Goal: Task Accomplishment & Management: Use online tool/utility

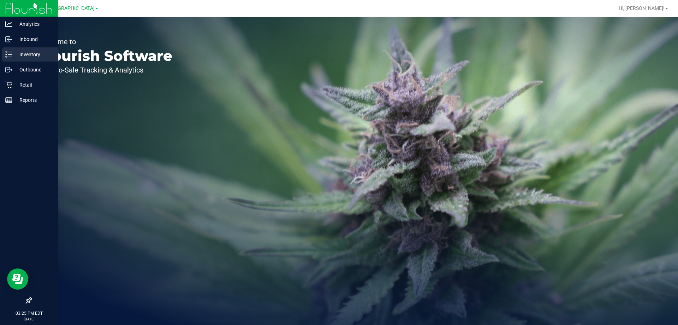
click at [15, 53] on p "Inventory" at bounding box center [33, 54] width 42 height 8
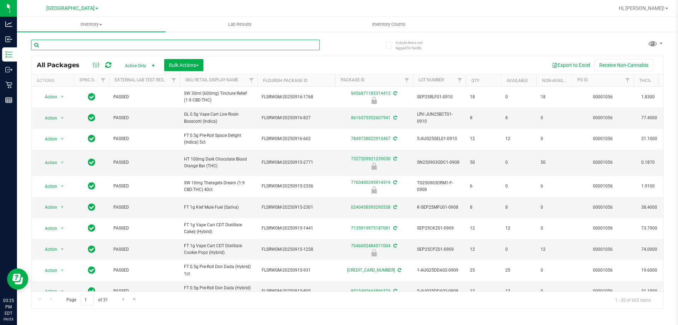
click at [166, 46] on input "text" at bounding box center [175, 45] width 289 height 11
type input "htm"
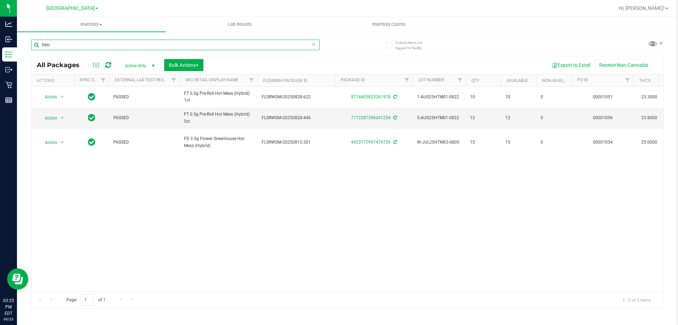
click at [165, 46] on input "htm" at bounding box center [175, 45] width 289 height 11
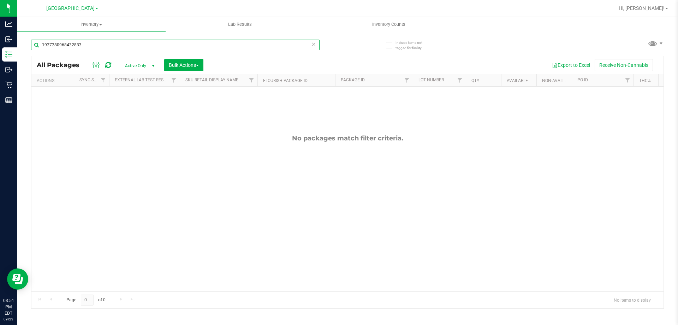
click at [158, 43] on input "1927280968432833" at bounding box center [175, 45] width 289 height 11
click at [156, 43] on input "pnk" at bounding box center [175, 45] width 289 height 11
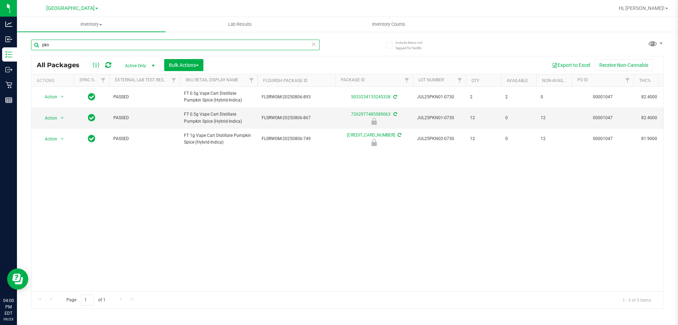
click at [178, 41] on input "pkn" at bounding box center [175, 45] width 289 height 11
type input "7262977485589063"
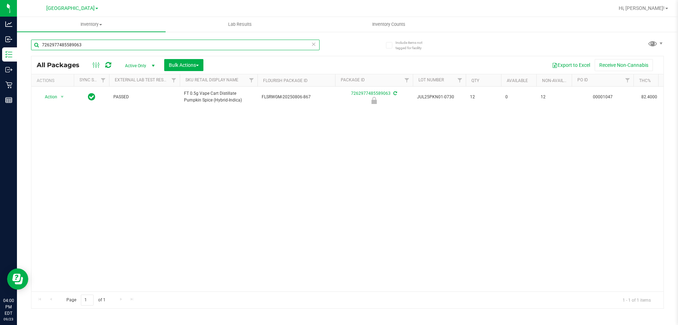
click at [120, 46] on input "7262977485589063" at bounding box center [175, 45] width 289 height 11
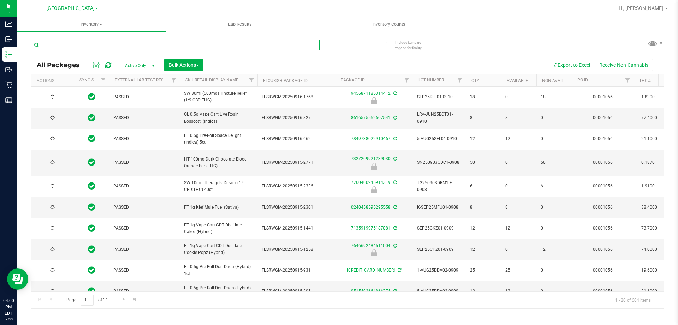
type input "2026-03-16"
click at [198, 45] on input "text" at bounding box center [175, 45] width 289 height 11
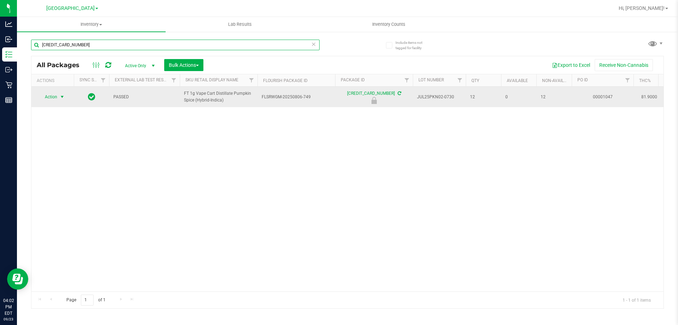
type input "[CREDIT_CARD_NUMBER]"
click at [60, 96] on span "select" at bounding box center [62, 97] width 6 height 6
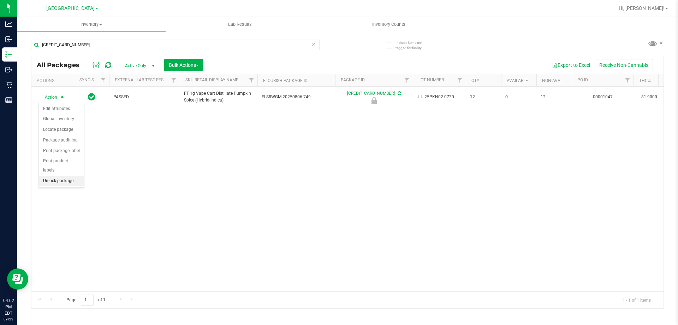
click at [59, 176] on li "Unlock package" at bounding box center [61, 181] width 45 height 11
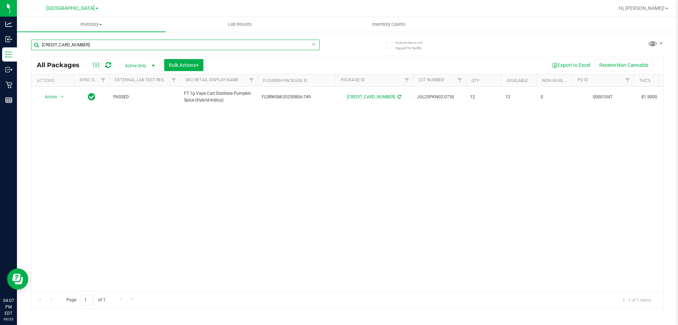
click at [158, 46] on input "[CREDIT_CARD_NUMBER]" at bounding box center [175, 45] width 289 height 11
click at [136, 40] on input "2447282719249145" at bounding box center [175, 45] width 289 height 11
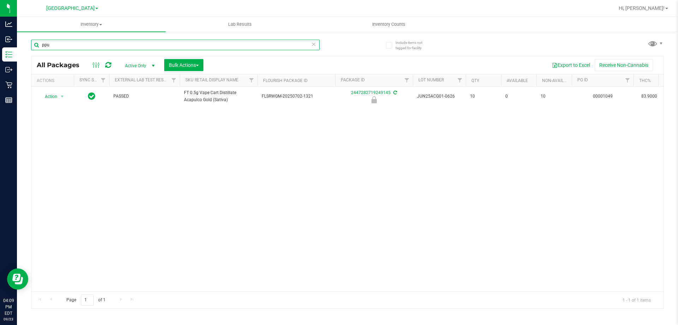
type input "ppu"
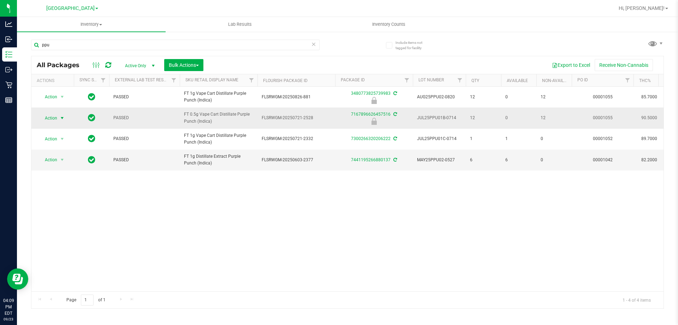
click at [52, 113] on span "Action" at bounding box center [47, 118] width 19 height 10
click at [65, 196] on li "Unlock package" at bounding box center [61, 201] width 45 height 11
click at [175, 41] on input "ppu" at bounding box center [175, 45] width 289 height 11
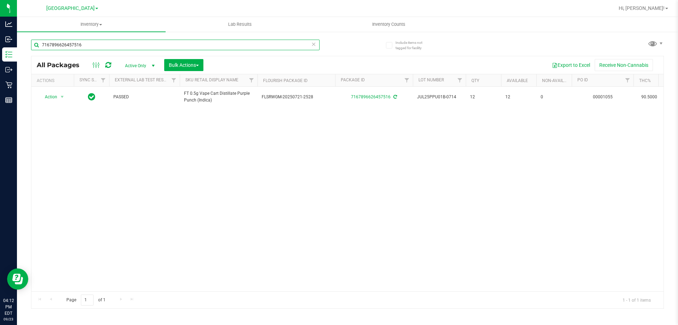
click at [194, 47] on input "7167896626457516" at bounding box center [175, 45] width 289 height 11
type input "8918606211140568"
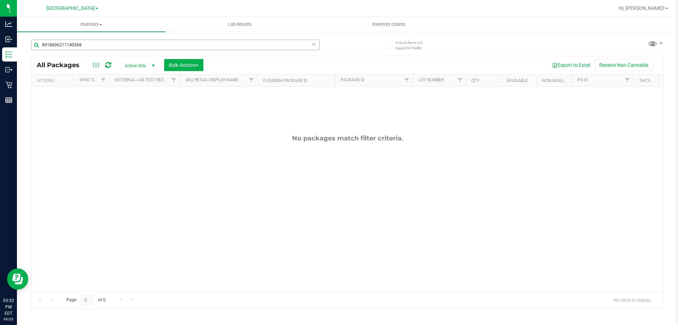
click at [194, 48] on input "8918606211140568" at bounding box center [175, 45] width 289 height 11
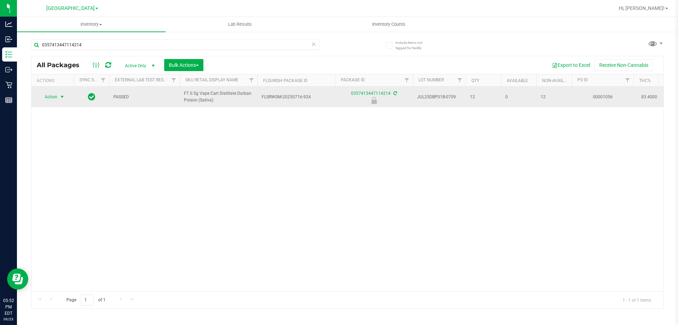
type input "0357413447114214"
click at [63, 97] on span "select" at bounding box center [62, 97] width 6 height 6
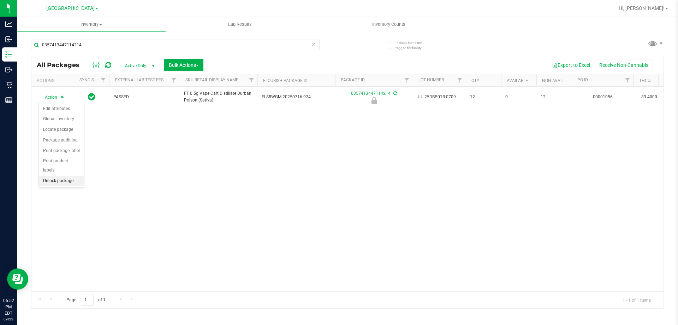
click at [59, 176] on li "Unlock package" at bounding box center [61, 181] width 45 height 11
click at [397, 22] on span "Inventory Counts" at bounding box center [389, 24] width 52 height 6
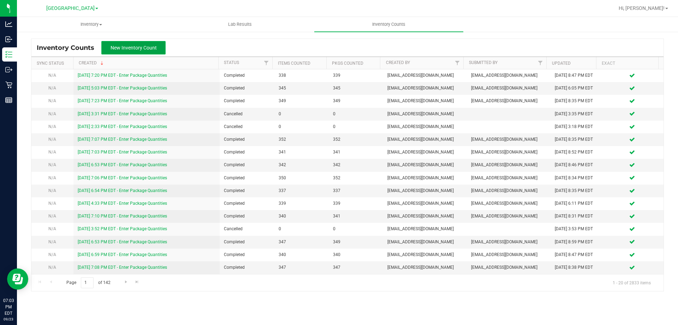
click at [140, 46] on span "New Inventory Count" at bounding box center [134, 48] width 46 height 6
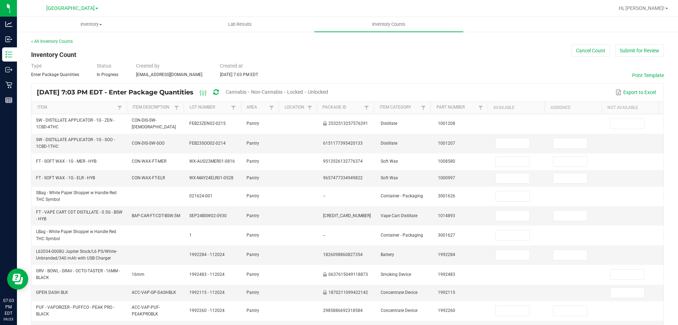
click at [247, 89] on span "Cannabis" at bounding box center [236, 92] width 21 height 6
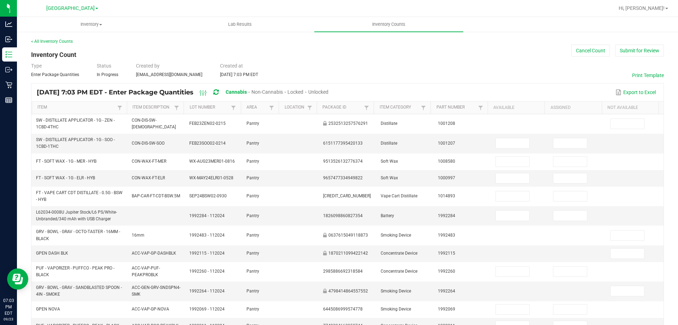
click at [328, 92] on span "Unlocked" at bounding box center [318, 92] width 20 height 6
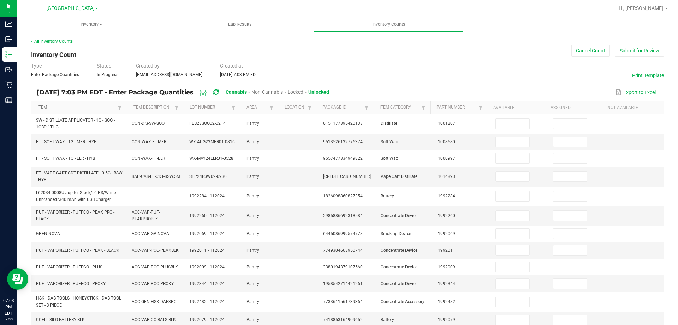
click at [94, 105] on link "Item" at bounding box center [76, 108] width 78 height 6
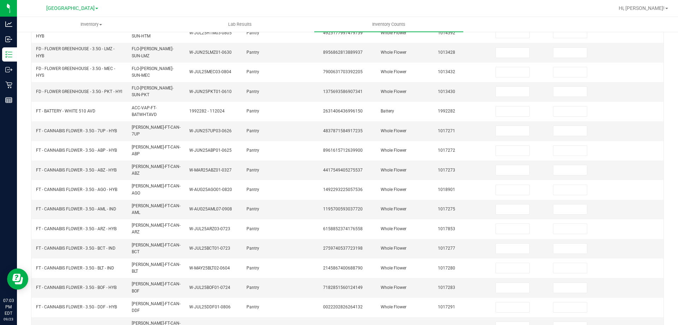
scroll to position [167, 0]
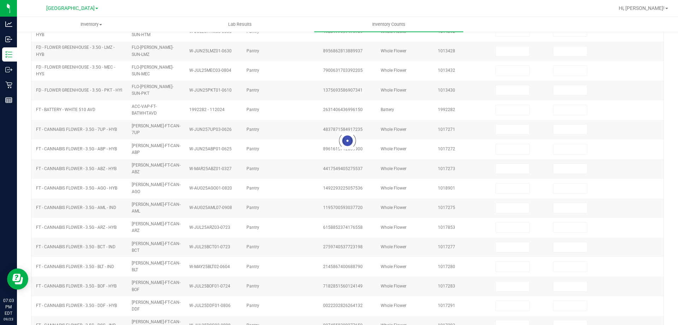
scroll to position [147, 0]
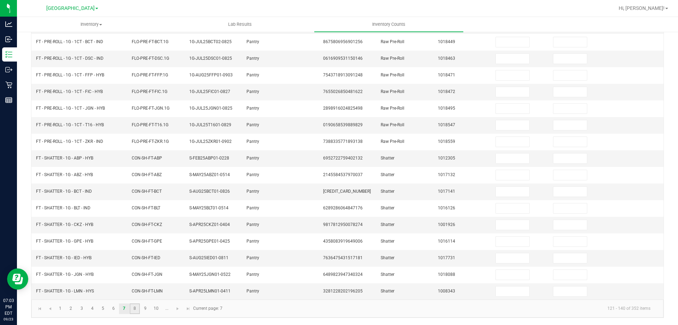
click at [135, 308] on link "8" at bounding box center [135, 308] width 10 height 11
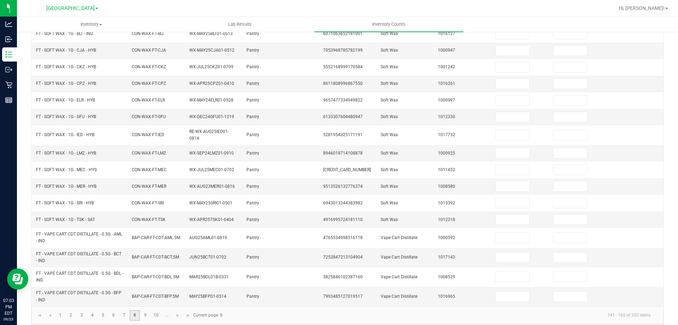
scroll to position [161, 0]
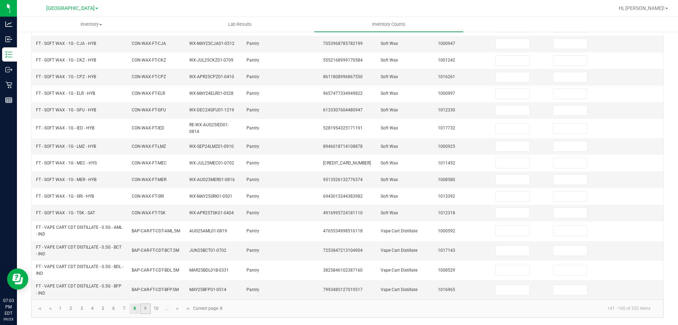
click at [146, 309] on link "9" at bounding box center [145, 308] width 10 height 11
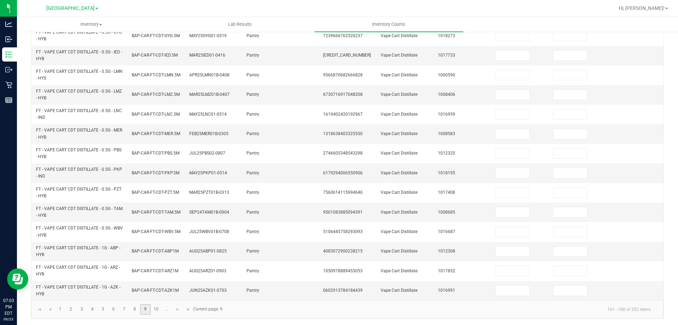
scroll to position [206, 0]
click at [154, 309] on link "10" at bounding box center [156, 308] width 10 height 11
click at [174, 307] on link at bounding box center [178, 308] width 10 height 11
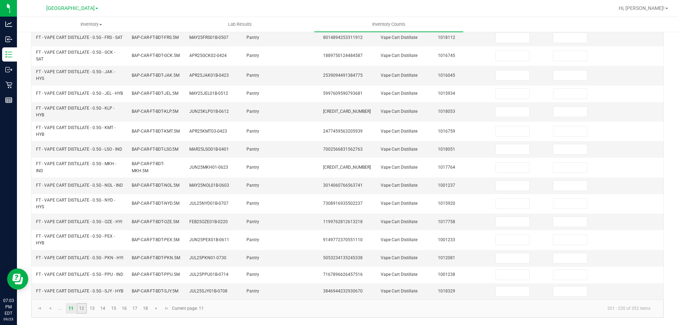
click at [81, 309] on link "12" at bounding box center [82, 308] width 10 height 11
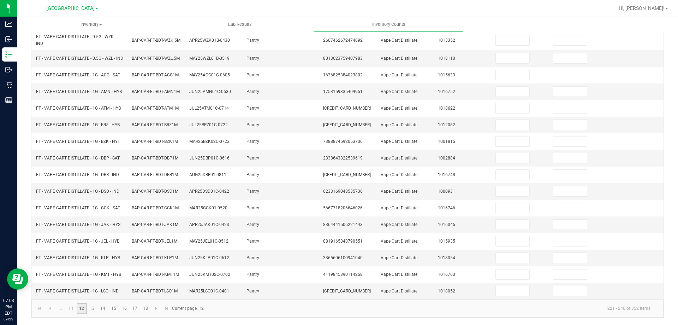
scroll to position [167, 0]
click at [95, 309] on link "13" at bounding box center [92, 308] width 10 height 11
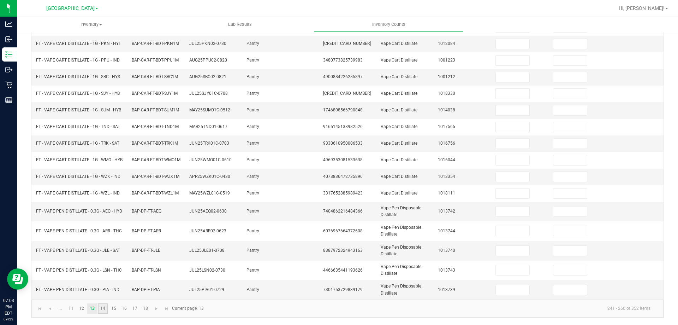
click at [105, 309] on link "14" at bounding box center [103, 308] width 10 height 11
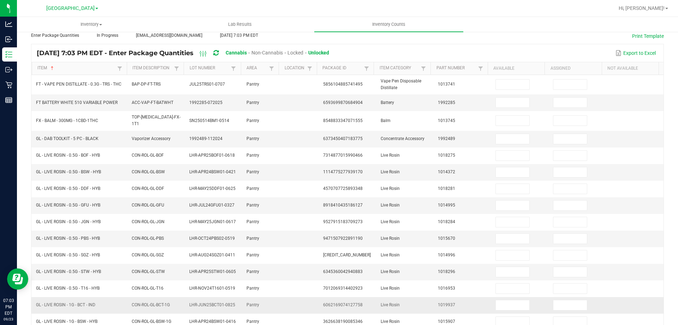
scroll to position [0, 0]
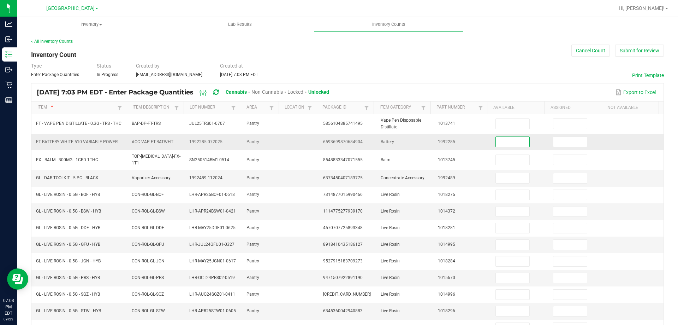
click at [496, 144] on input at bounding box center [513, 142] width 34 height 10
type input "6"
type input "0"
type input "12"
type input "0"
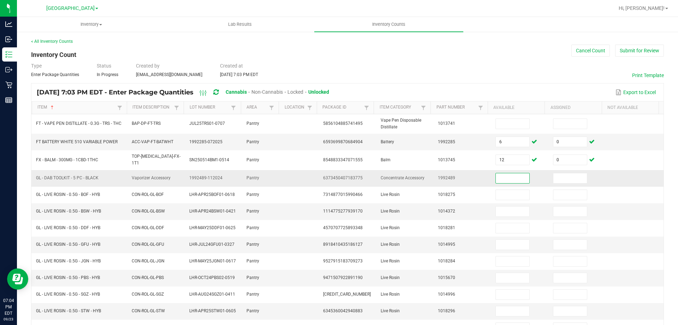
click at [345, 175] on span "6373450407183775" at bounding box center [343, 177] width 40 height 5
copy span "6373450407183775"
click at [509, 180] on td at bounding box center [520, 178] width 58 height 17
click at [509, 176] on input at bounding box center [513, 178] width 34 height 10
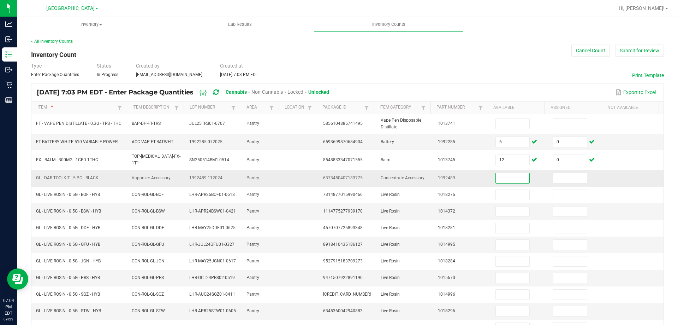
click at [497, 175] on input at bounding box center [513, 178] width 34 height 10
type input "5"
type input "0"
type input "5"
type input "0"
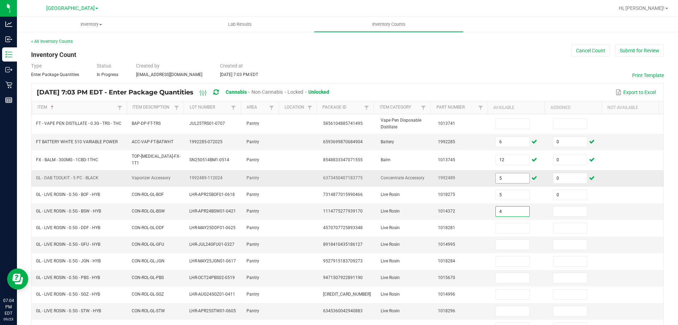
type input "4"
type input "0"
type input "2"
type input "0"
type input "6"
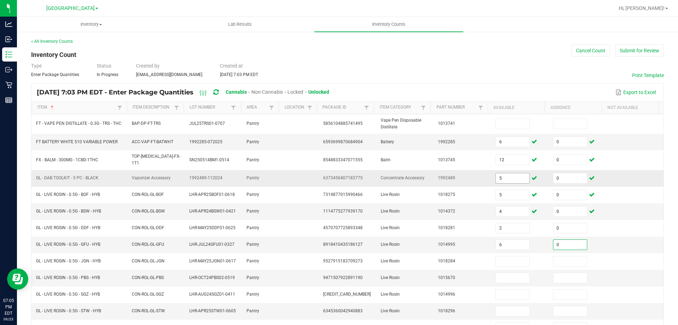
type input "0"
type input "4"
type input "0"
type input "4"
type input "0"
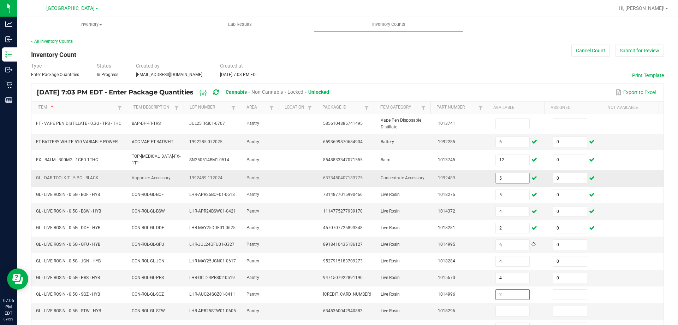
type input "2"
type input "0"
type input "8"
type input "0"
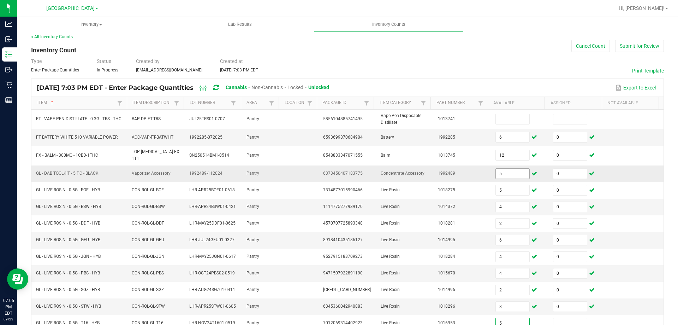
type input "5"
type input "0"
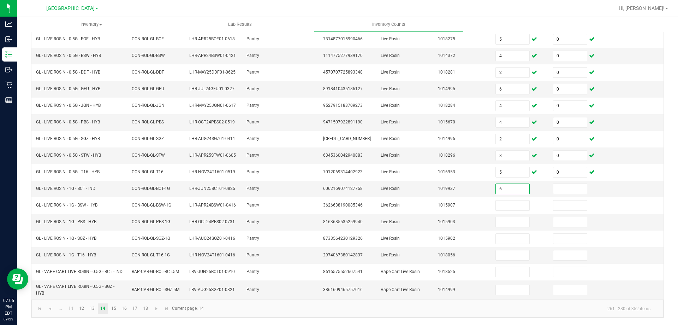
type input "6"
type input "0"
type input "2"
type input "0"
type input "7"
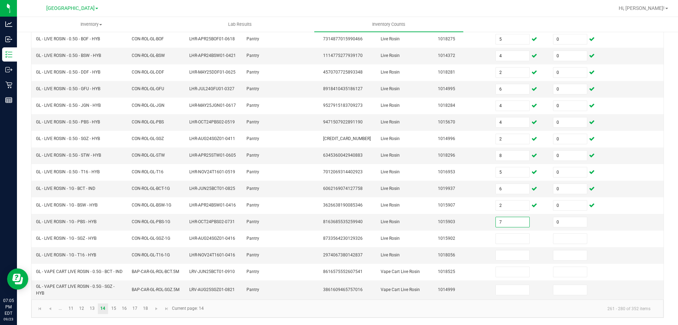
type input "0"
type input "2"
type input "0"
type input "1"
type input "0"
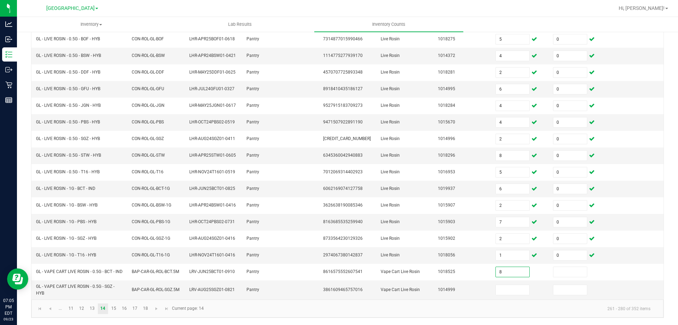
type input "8"
type input "0"
type input "2"
type input "0"
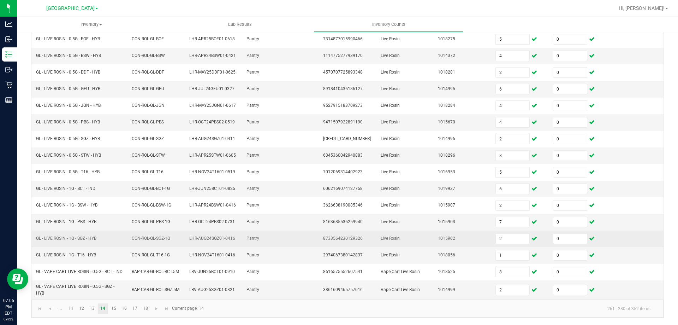
click at [360, 238] on td "8733564230129326" at bounding box center [348, 238] width 58 height 17
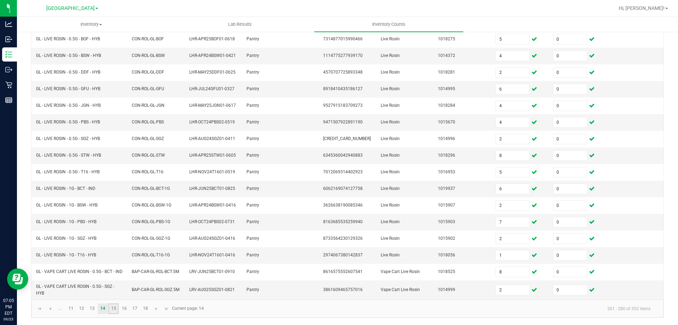
click at [117, 309] on link "15" at bounding box center [113, 308] width 10 height 11
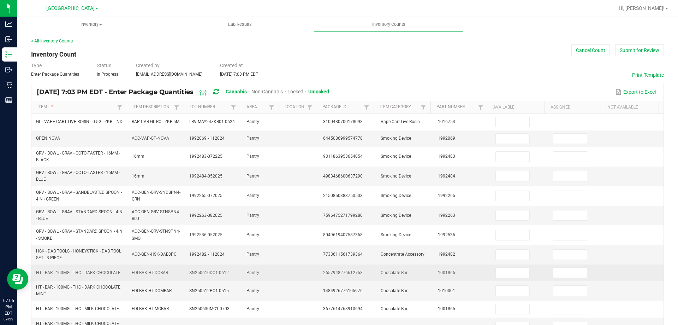
scroll to position [0, 0]
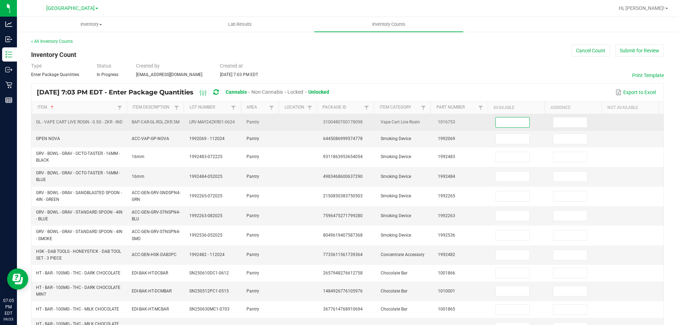
click at [509, 121] on input at bounding box center [513, 122] width 34 height 10
type input "1"
type input "0"
type input "1"
type input "0"
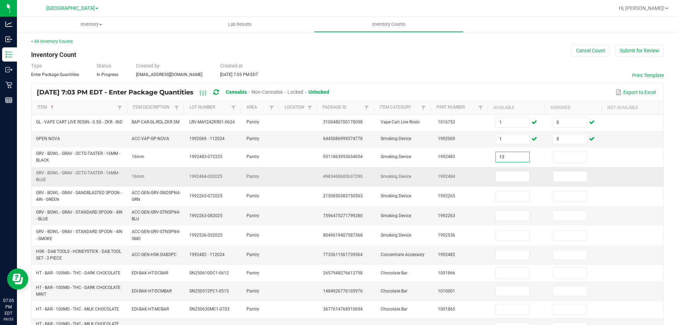
type input "13"
type input "0"
type input "2"
type input "0"
type input "2"
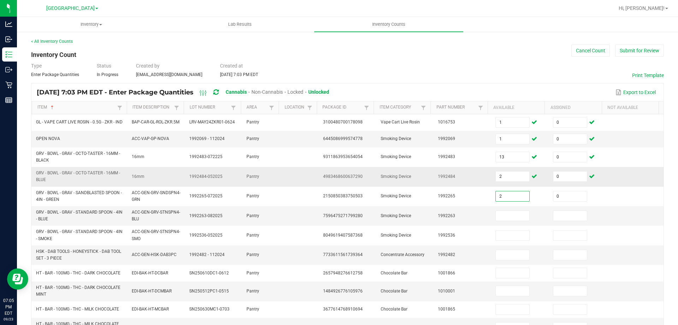
type input "0"
type input "8"
type input "0"
type input "10"
type input "0"
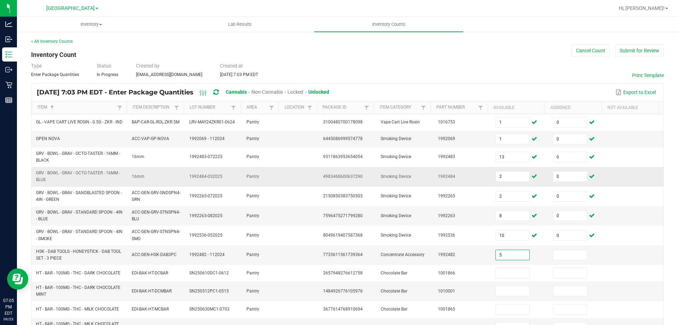
type input "5"
type input "0"
type input "10"
type input "0"
type input "35"
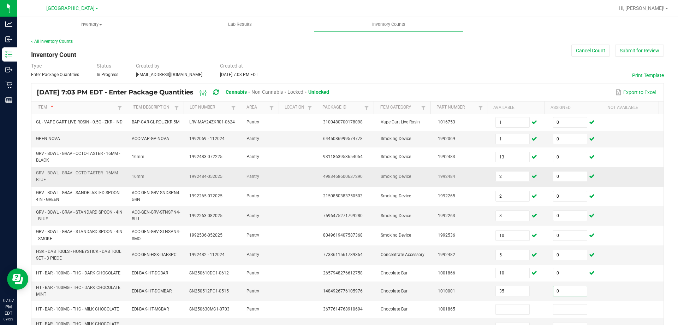
type input "0"
type input "25"
type input "0"
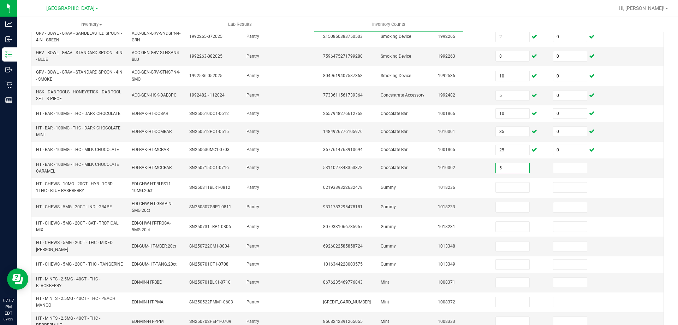
type input "5"
type input "0"
click at [510, 168] on input "5" at bounding box center [513, 168] width 34 height 10
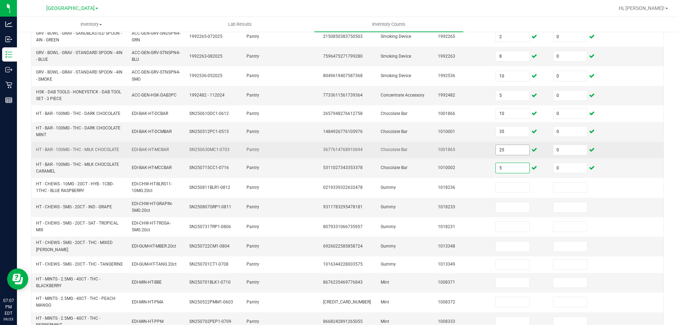
click at [504, 153] on input "25" at bounding box center [513, 150] width 34 height 10
click at [504, 153] on input "5" at bounding box center [513, 150] width 34 height 10
type input "10"
type input "25"
type input "24"
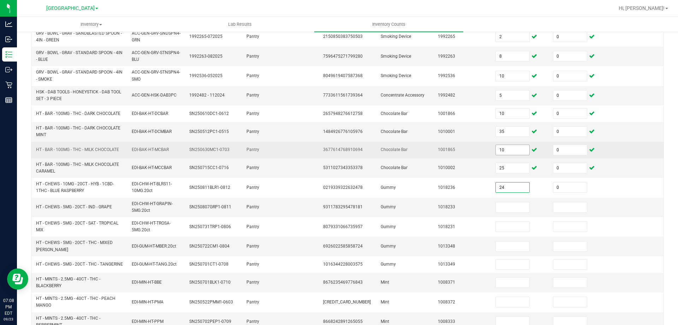
type input "0"
type input "17"
type input "0"
type input "4"
type input "0"
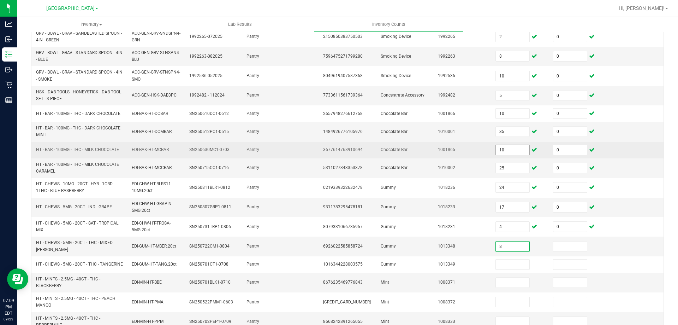
type input "8"
type input "0"
type input "5"
type input "0"
type input "3"
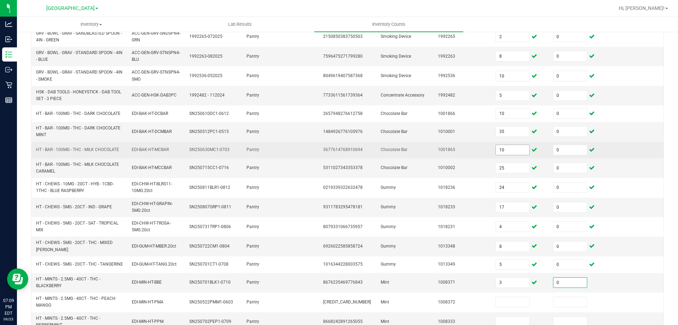
type input "0"
type input "7"
type input "0"
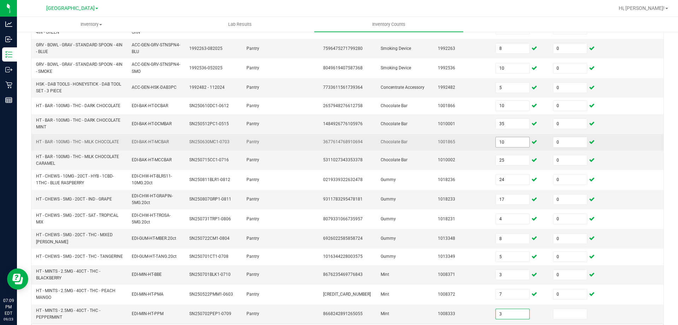
type input "3"
type input "0"
click at [364, 142] on td "3677614768910694" at bounding box center [348, 142] width 58 height 17
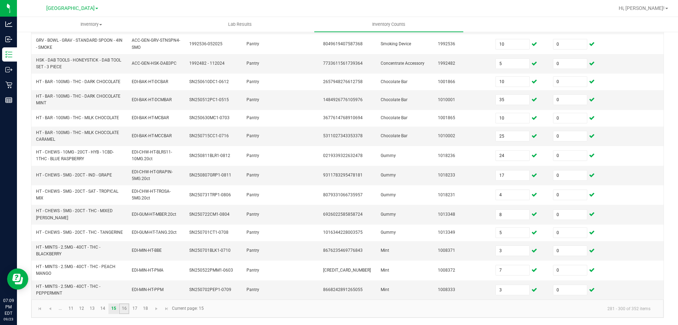
click at [120, 310] on link "16" at bounding box center [124, 308] width 10 height 11
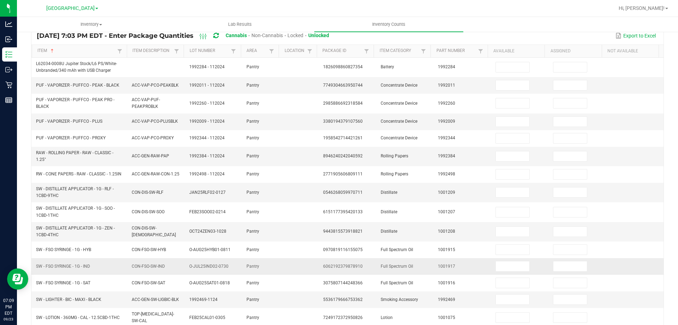
scroll to position [0, 0]
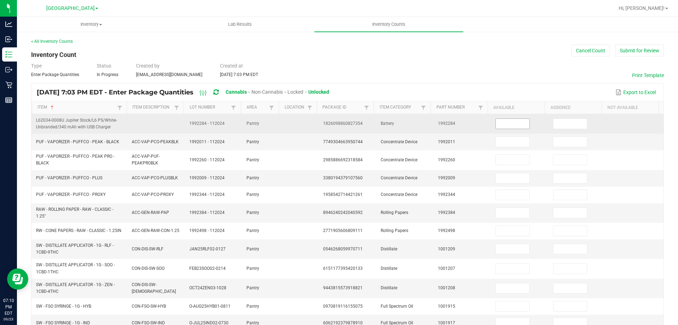
click at [502, 124] on input at bounding box center [513, 124] width 34 height 10
type input "3"
type input "0"
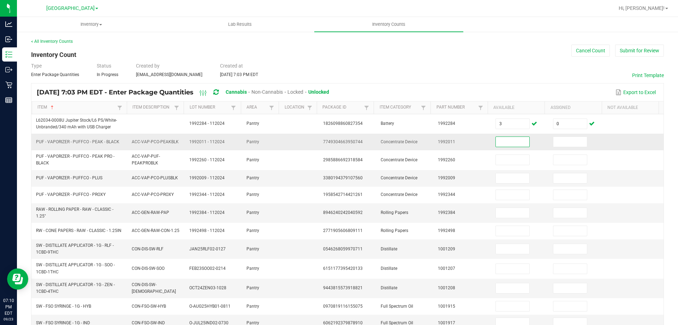
click at [330, 143] on span "7749304663950744" at bounding box center [343, 141] width 40 height 5
copy span "7749304663950744"
click at [502, 140] on input at bounding box center [513, 142] width 34 height 10
type input "2"
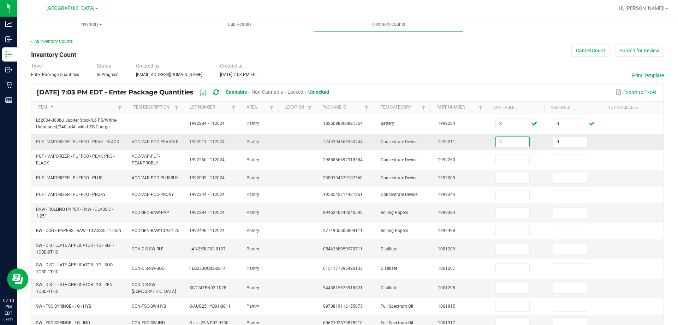
type input "0"
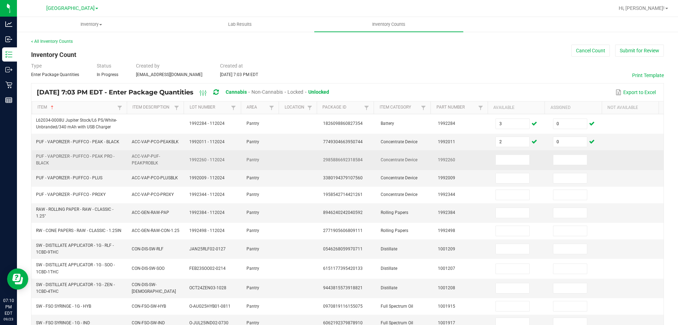
click at [350, 159] on span "2985886692318584" at bounding box center [343, 159] width 40 height 5
copy span "2985886692318584"
click at [499, 160] on input at bounding box center [513, 160] width 34 height 10
type input "2"
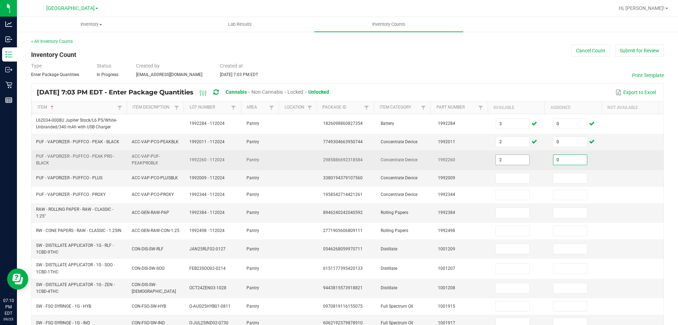
type input "0"
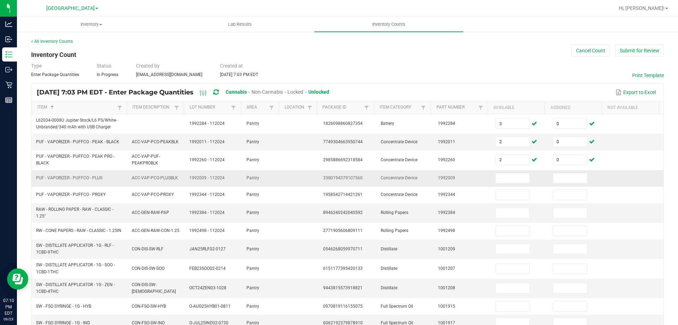
click at [329, 174] on td "3380194379107560" at bounding box center [348, 178] width 58 height 17
copy span "3380194379107560"
click at [510, 178] on input at bounding box center [513, 178] width 34 height 10
type input "5"
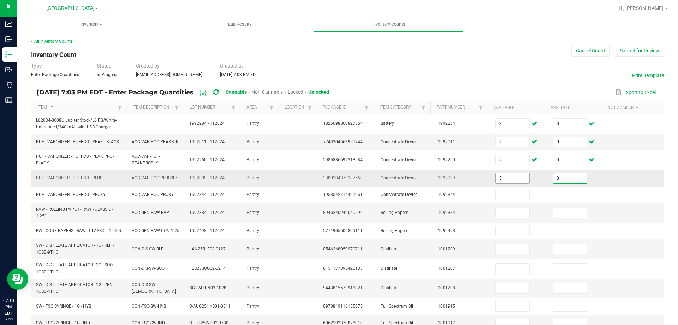
type input "0"
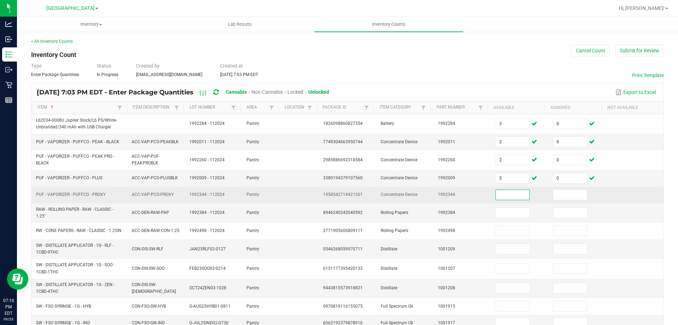
click at [331, 192] on span "1958542714421261" at bounding box center [343, 194] width 40 height 5
copy span "1958542714421261"
click at [515, 192] on input at bounding box center [513, 195] width 34 height 10
type input "10"
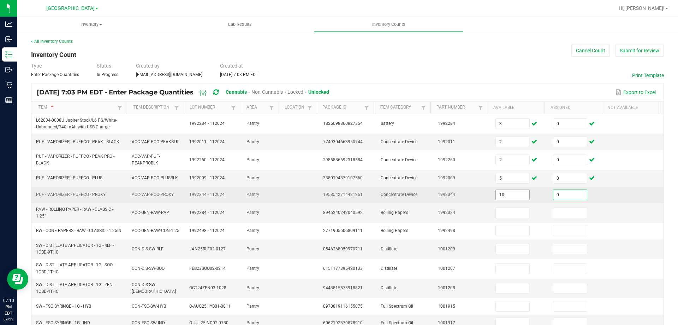
type input "0"
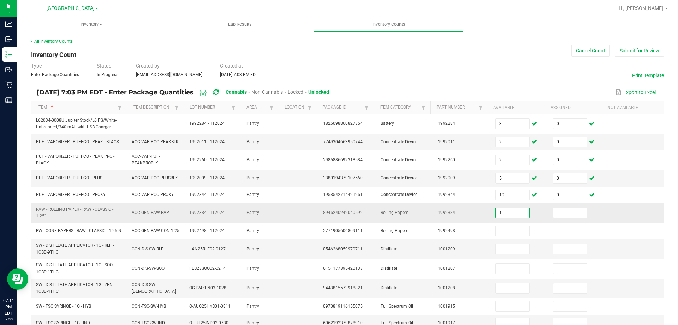
type input "1"
type input "0"
type input "7"
type input "10"
type input "4"
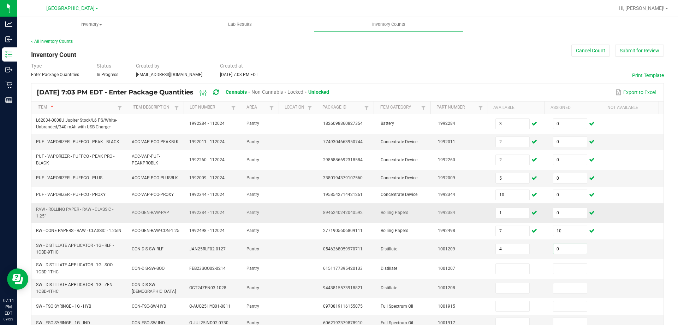
type input "0"
type input "5"
type input "0"
type input "10"
type input "0"
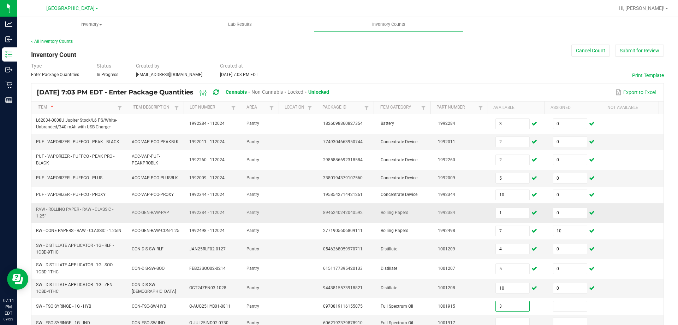
type input "3"
type input "0"
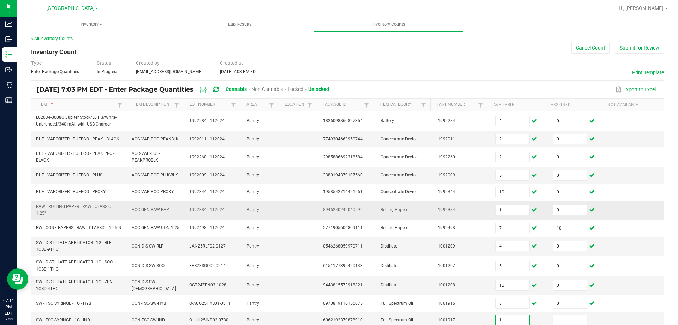
type input "1"
type input "0"
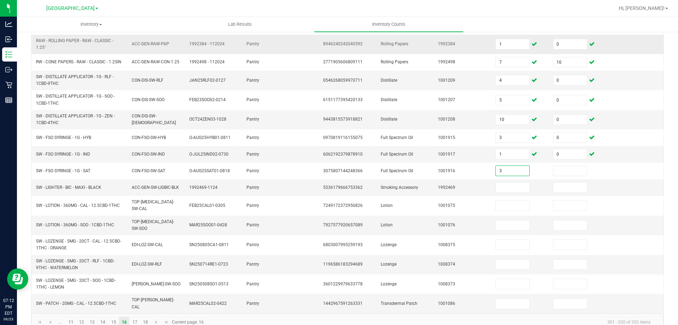
type input "3"
type input "0"
type input "34"
type input "0"
type input "4"
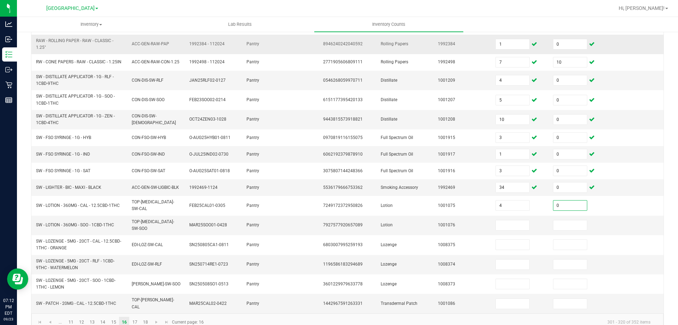
type input "0"
type input "4"
type input "0"
type input "11"
type input "0"
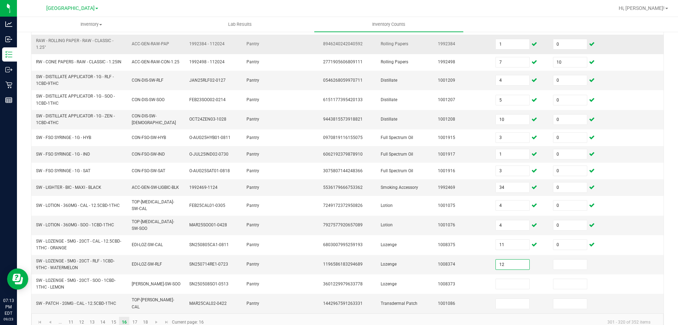
type input "12"
type input "0"
type input "1"
type input "0"
type input "12"
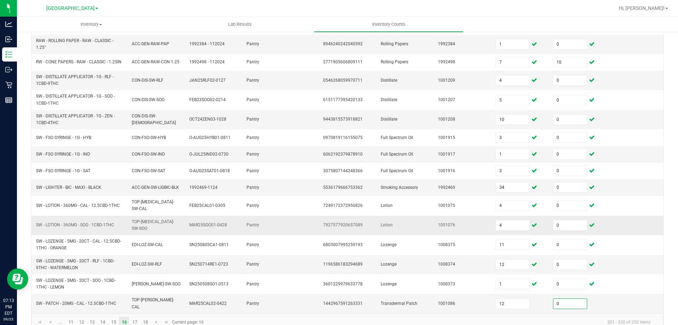
type input "0"
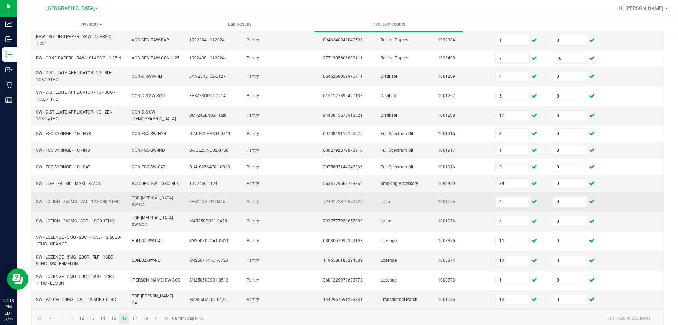
scroll to position [173, 0]
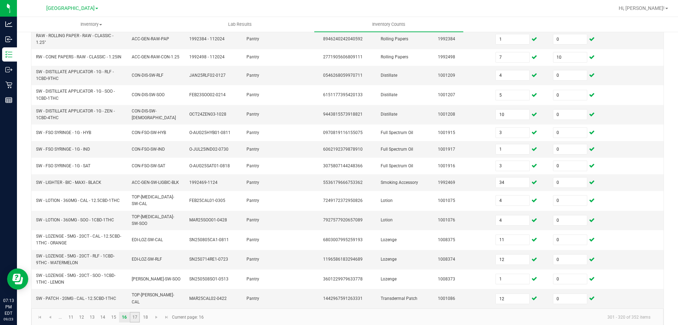
click at [137, 312] on link "17" at bounding box center [135, 317] width 10 height 11
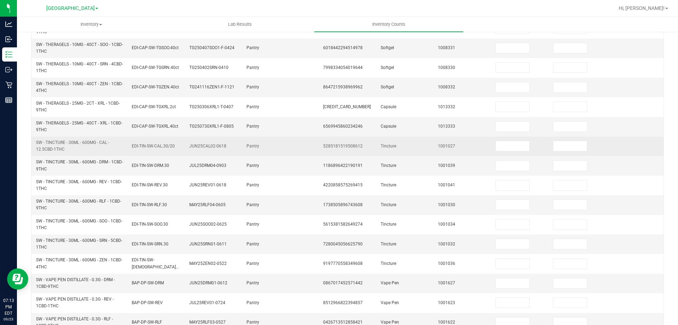
click at [377, 136] on td "Tincture" at bounding box center [406, 145] width 58 height 19
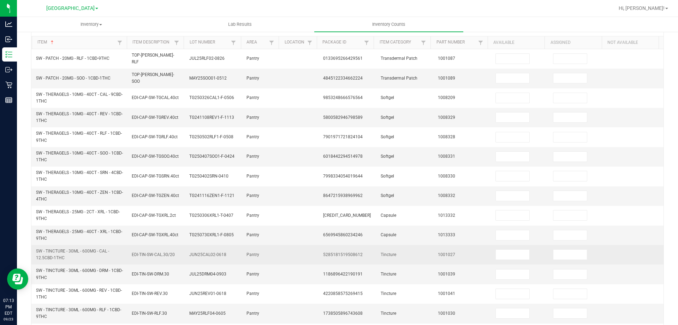
scroll to position [0, 0]
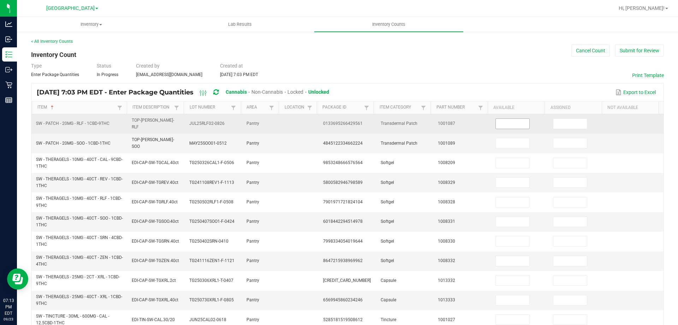
click at [505, 127] on span at bounding box center [513, 123] width 34 height 11
click at [505, 125] on input at bounding box center [513, 124] width 34 height 10
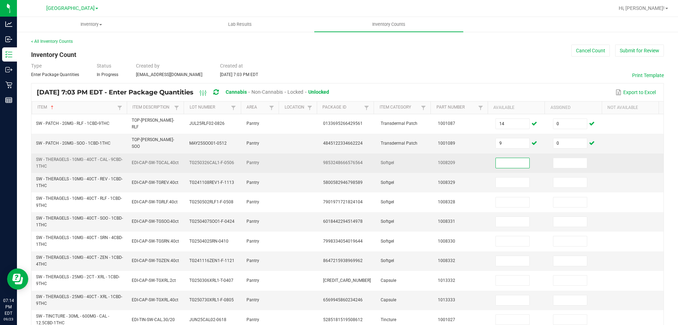
click at [505, 158] on input at bounding box center [513, 163] width 34 height 10
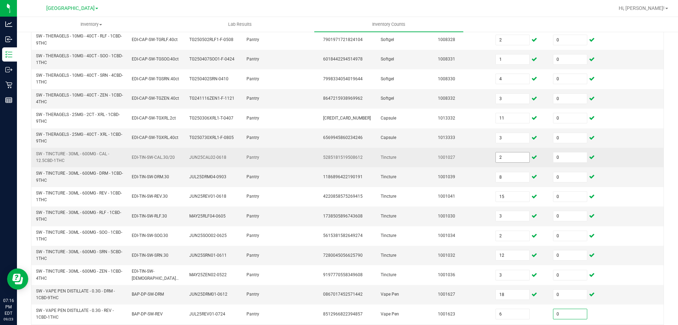
scroll to position [170, 0]
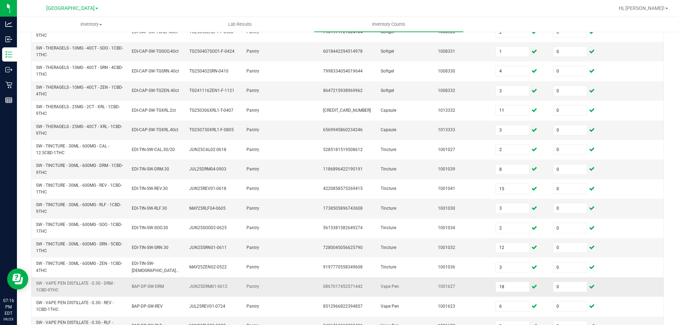
click at [434, 284] on td "1001627" at bounding box center [463, 286] width 58 height 19
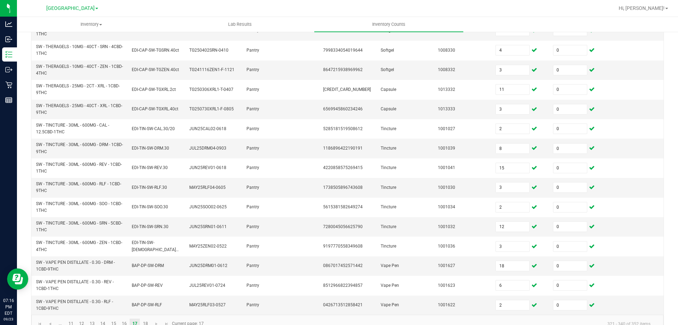
scroll to position [200, 0]
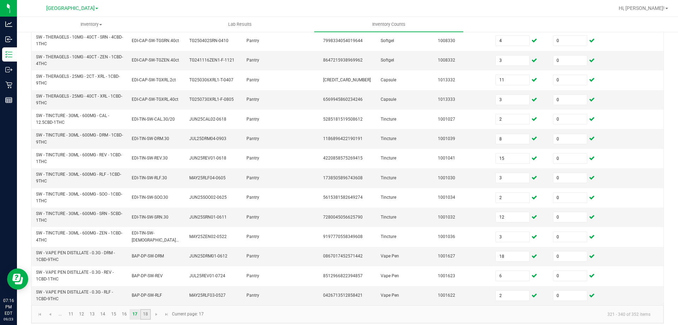
click at [143, 310] on link "18" at bounding box center [145, 314] width 10 height 11
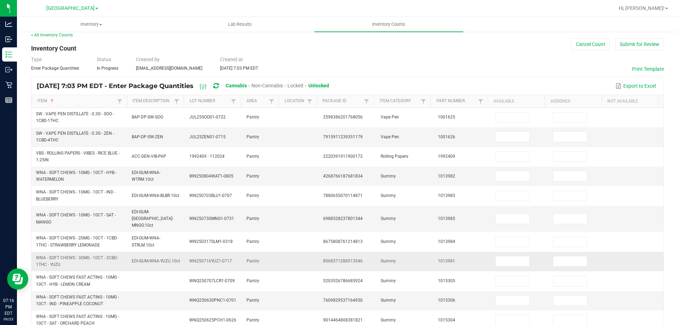
scroll to position [0, 0]
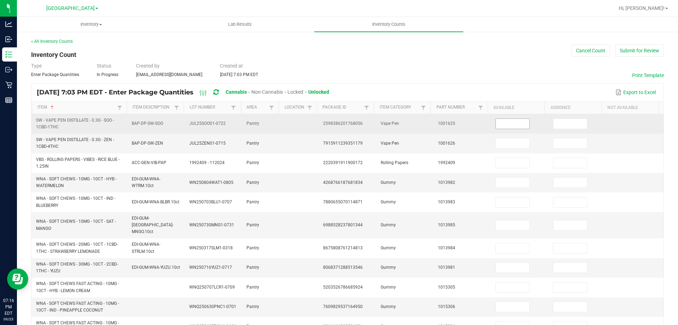
click at [517, 125] on input at bounding box center [513, 124] width 34 height 10
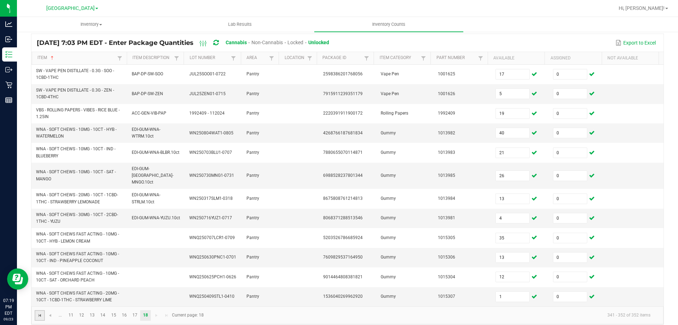
click at [42, 312] on span "Go to the first page" at bounding box center [40, 315] width 6 height 6
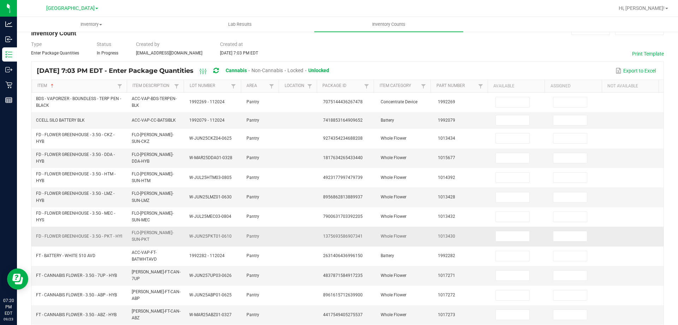
scroll to position [0, 0]
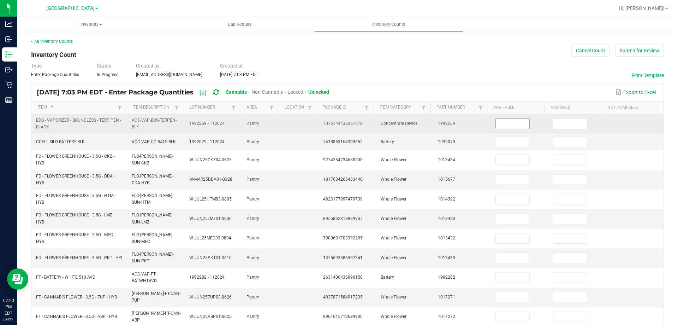
click at [500, 121] on input at bounding box center [513, 124] width 34 height 10
click at [353, 123] on span "7075144436267478" at bounding box center [343, 123] width 40 height 5
copy span "7075144436267478"
click at [503, 127] on input at bounding box center [513, 124] width 34 height 10
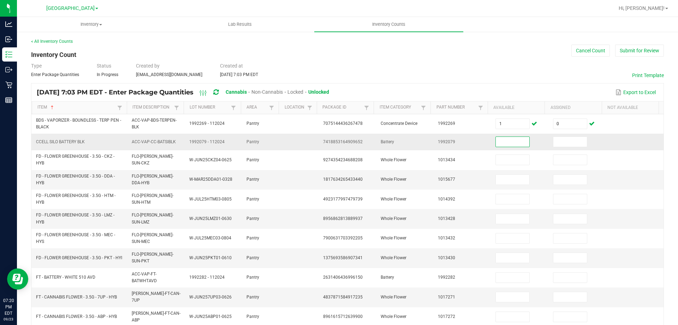
click at [345, 143] on span "7418853164909652" at bounding box center [343, 141] width 40 height 5
copy span "7418853164909652"
click at [505, 145] on input at bounding box center [513, 142] width 34 height 10
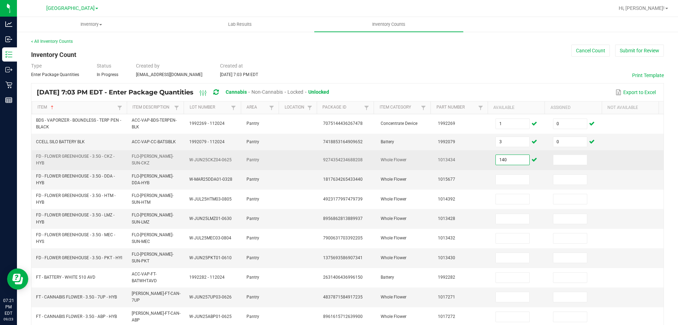
click at [504, 156] on input "140" at bounding box center [513, 160] width 34 height 10
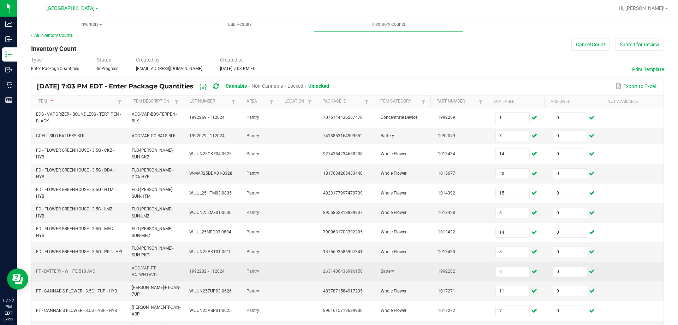
scroll to position [167, 0]
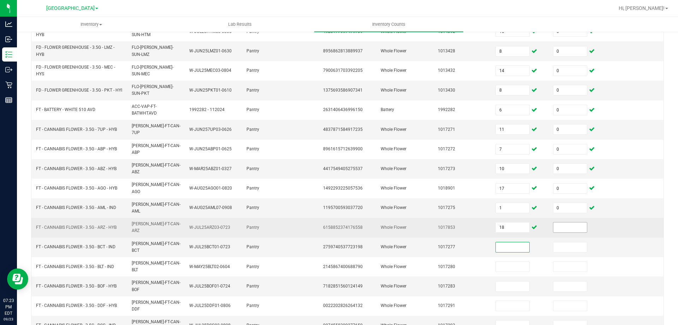
click at [565, 222] on input at bounding box center [570, 227] width 34 height 10
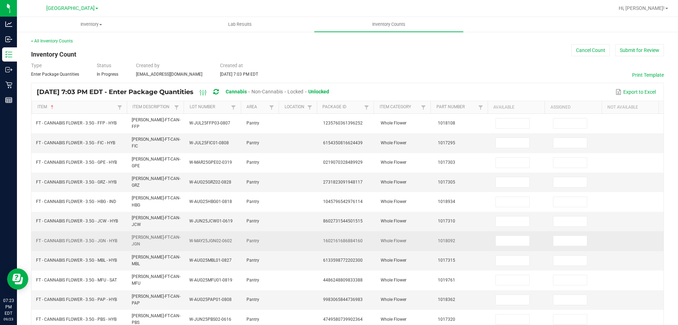
scroll to position [0, 0]
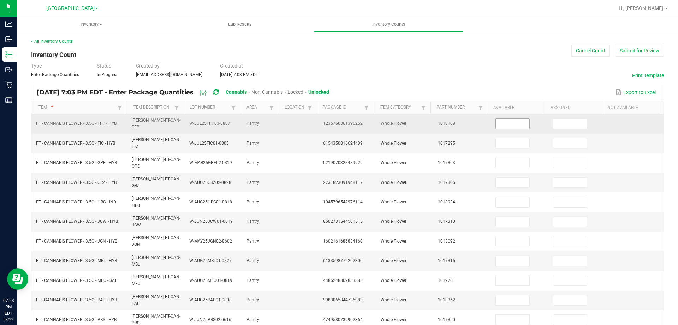
click at [505, 119] on input at bounding box center [513, 124] width 34 height 10
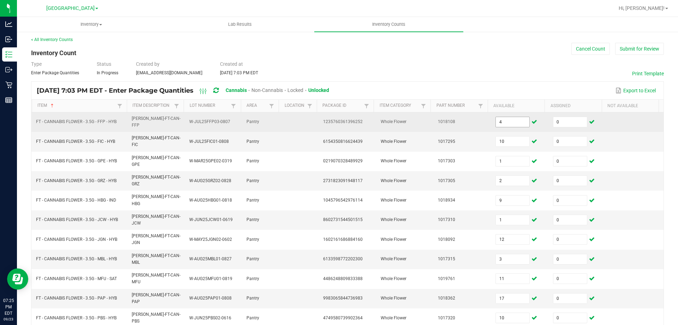
scroll to position [147, 0]
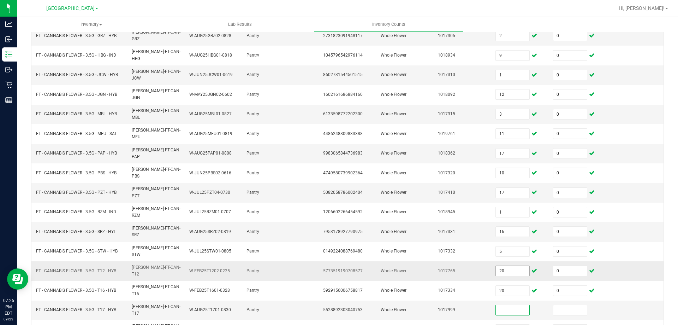
click at [498, 266] on input "20" at bounding box center [513, 271] width 34 height 10
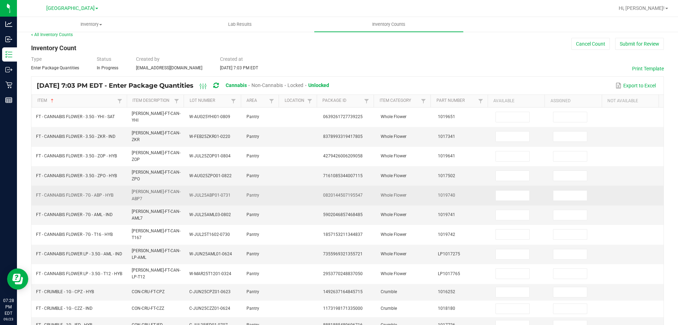
scroll to position [0, 0]
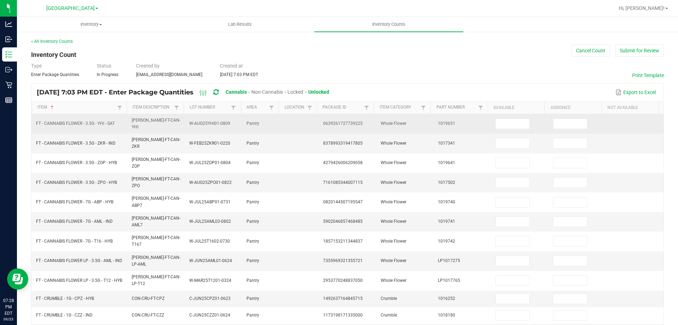
click at [494, 128] on td at bounding box center [520, 123] width 58 height 19
click at [496, 125] on input at bounding box center [513, 124] width 34 height 10
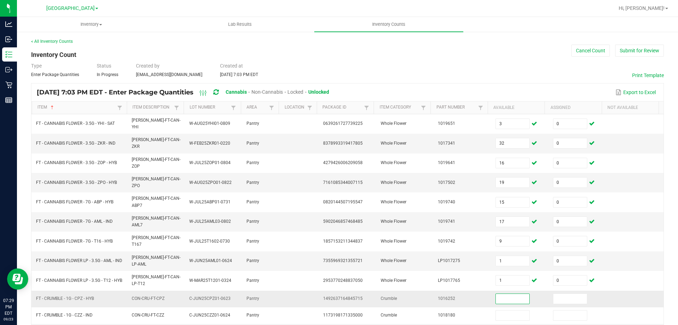
click at [508, 294] on input at bounding box center [513, 299] width 34 height 10
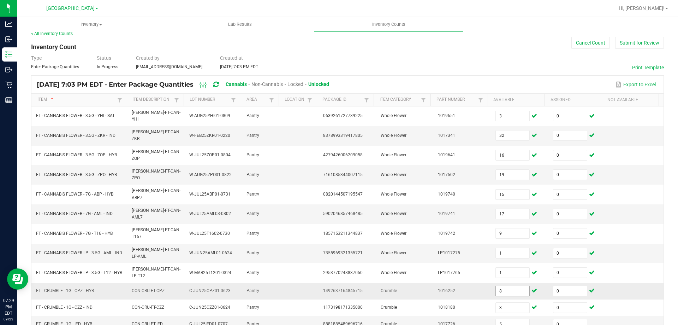
scroll to position [153, 0]
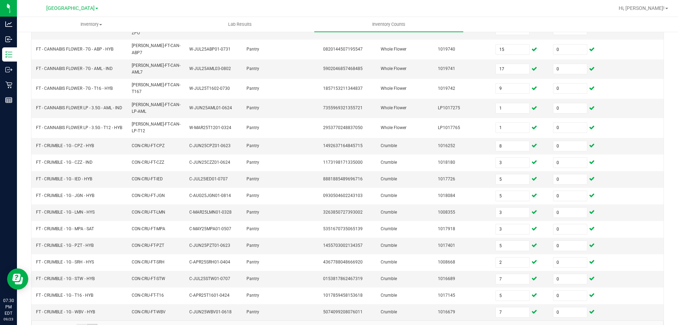
click at [93, 324] on link "4" at bounding box center [92, 329] width 10 height 11
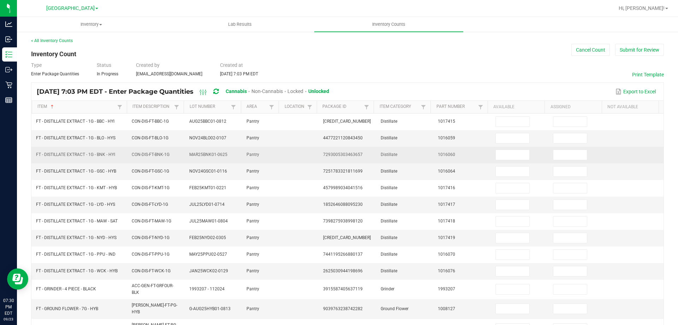
scroll to position [0, 0]
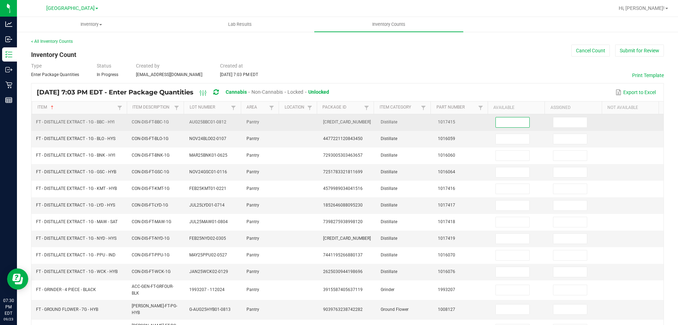
click at [511, 125] on input at bounding box center [513, 122] width 34 height 10
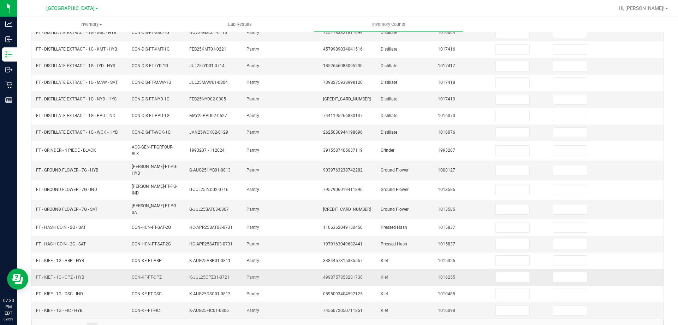
scroll to position [150, 0]
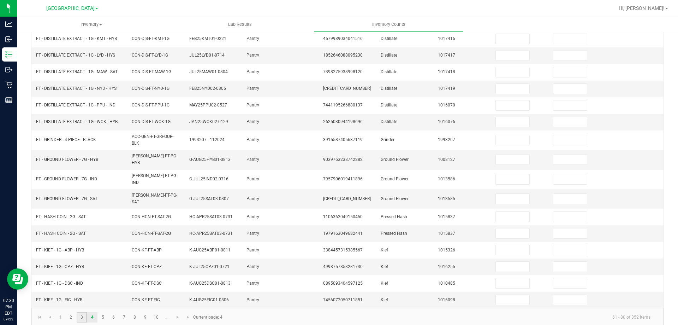
click at [83, 312] on link "3" at bounding box center [82, 317] width 10 height 11
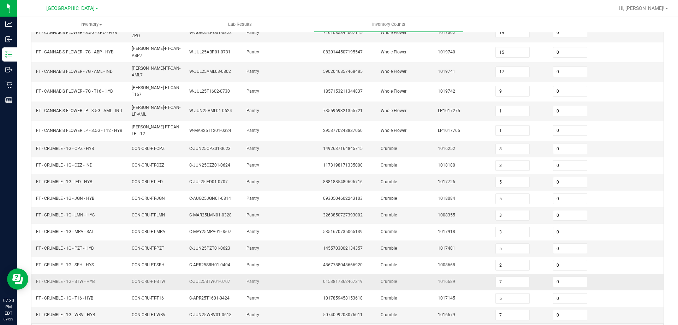
scroll to position [153, 0]
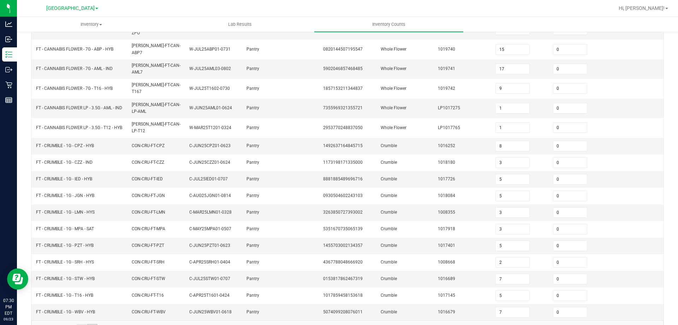
click at [96, 324] on link "4" at bounding box center [92, 329] width 10 height 11
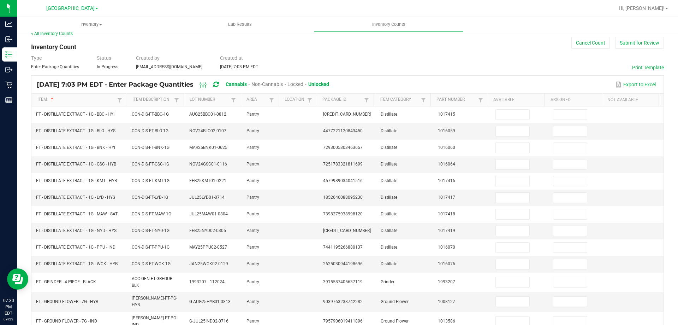
scroll to position [0, 0]
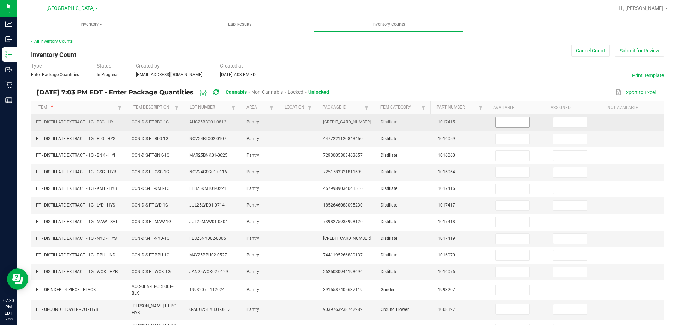
click at [506, 118] on input at bounding box center [513, 122] width 34 height 10
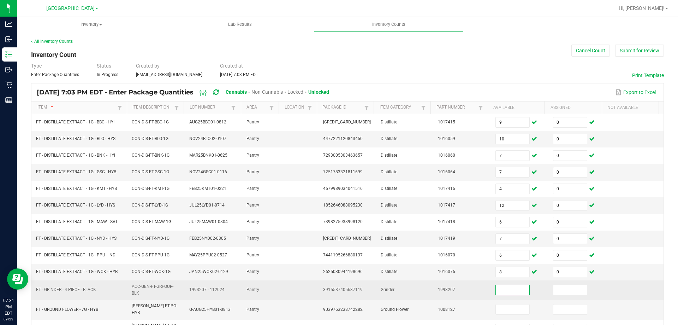
click at [85, 291] on span "FT - GRINDER - 4 PIECE - BLACK" at bounding box center [66, 289] width 60 height 5
click at [84, 291] on span "FT - GRINDER - 4 PIECE - BLACK" at bounding box center [66, 289] width 60 height 5
drag, startPoint x: 84, startPoint y: 291, endPoint x: 327, endPoint y: 286, distance: 243.0
click at [327, 286] on td "3915587405637119" at bounding box center [348, 289] width 58 height 19
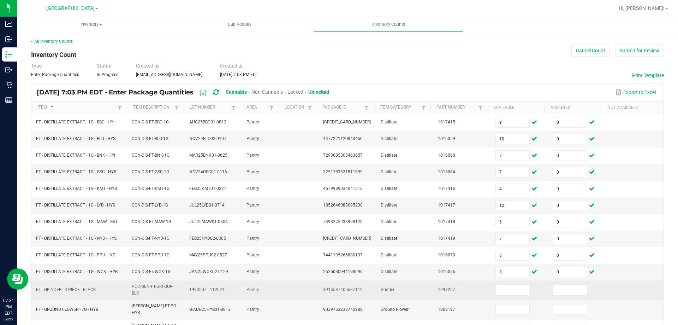
copy span "3915587405637119"
click at [517, 286] on input at bounding box center [513, 290] width 34 height 10
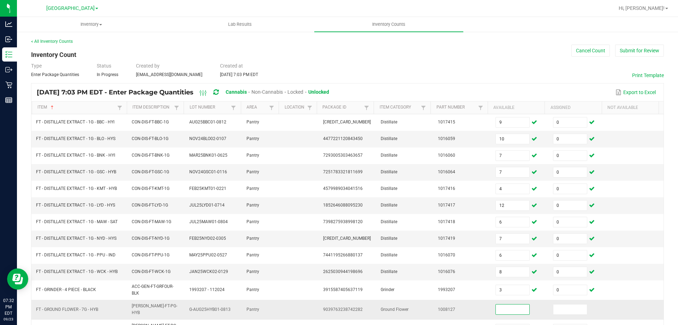
click at [496, 310] on input at bounding box center [513, 309] width 34 height 10
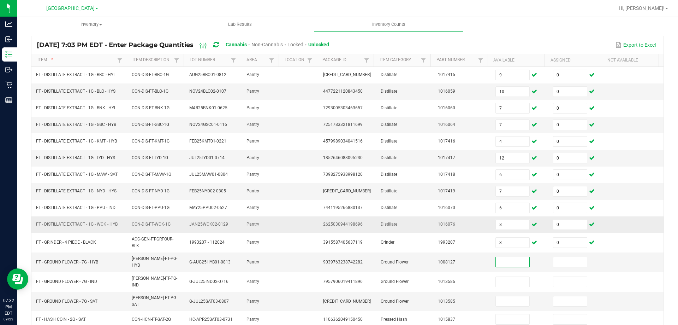
scroll to position [150, 0]
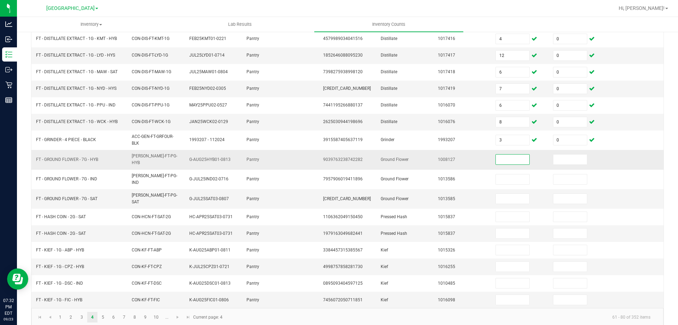
click at [508, 160] on input at bounding box center [513, 159] width 34 height 10
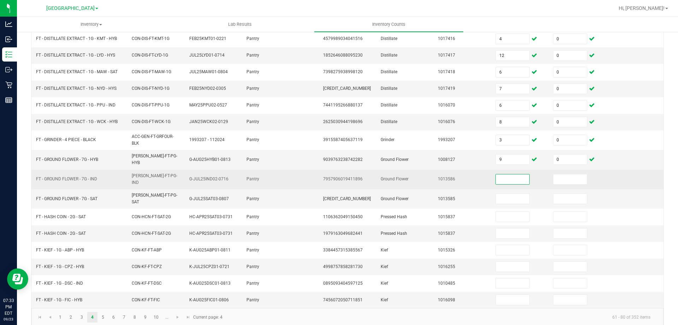
click at [510, 174] on input at bounding box center [513, 179] width 34 height 10
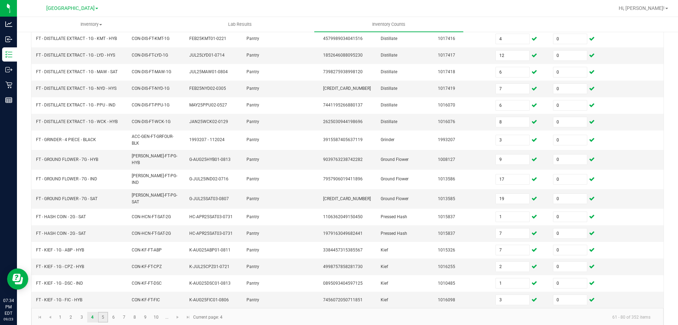
click at [101, 312] on link "5" at bounding box center [103, 317] width 10 height 11
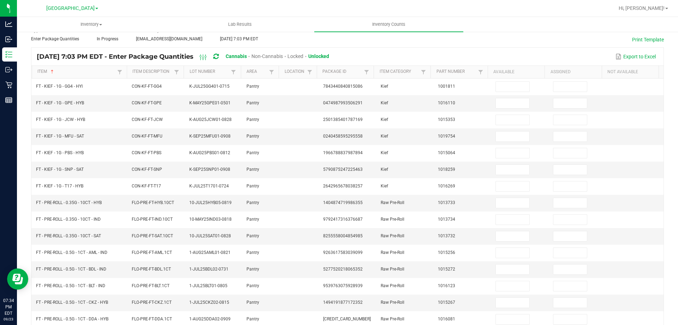
scroll to position [0, 0]
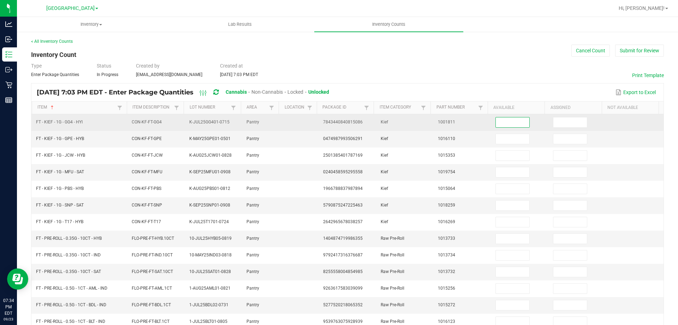
click at [510, 123] on input at bounding box center [513, 122] width 34 height 10
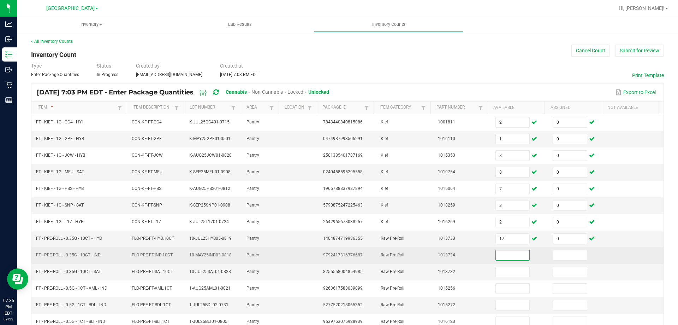
click at [503, 255] on input at bounding box center [513, 255] width 34 height 10
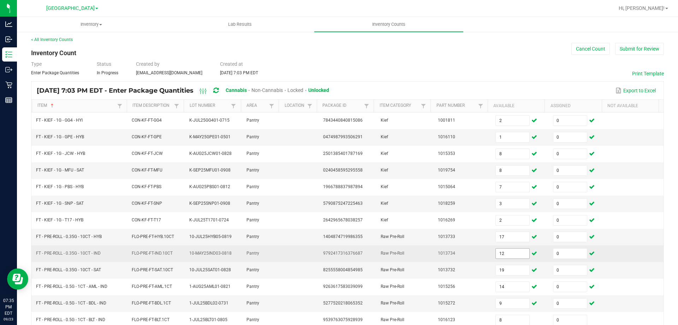
scroll to position [147, 0]
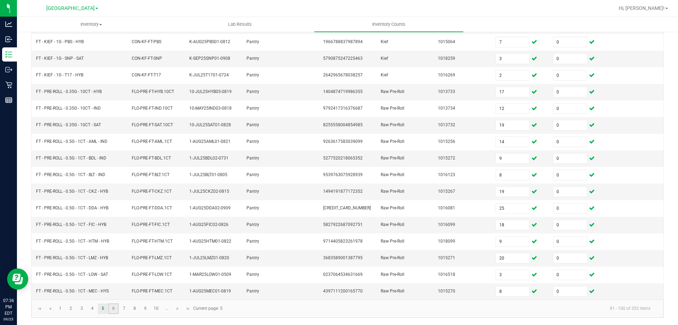
click at [114, 305] on link "6" at bounding box center [113, 308] width 10 height 11
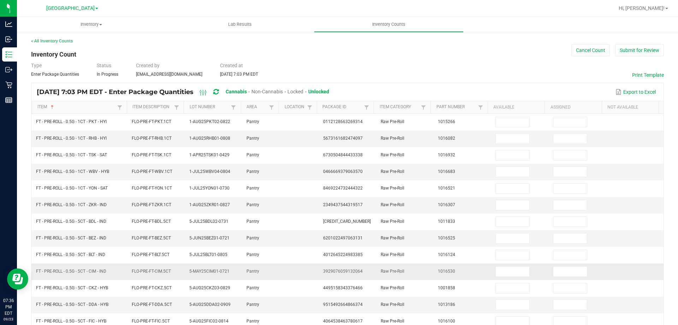
scroll to position [0, 0]
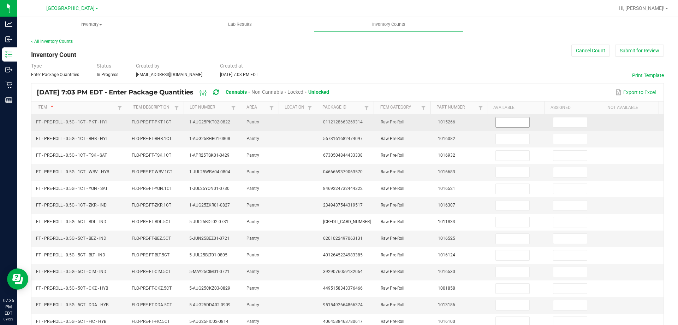
click at [514, 122] on input at bounding box center [513, 122] width 34 height 10
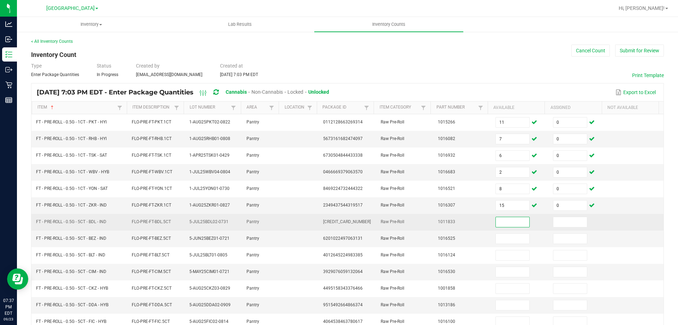
click at [498, 226] on input at bounding box center [513, 222] width 34 height 10
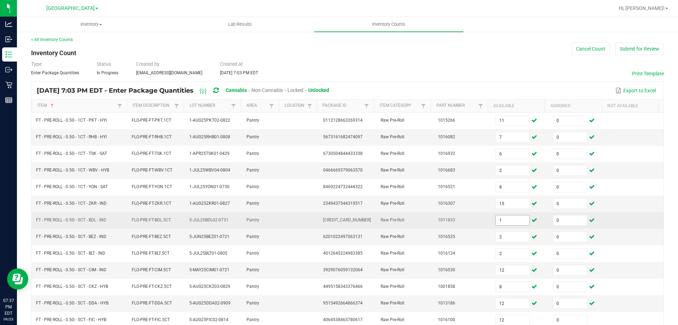
scroll to position [147, 0]
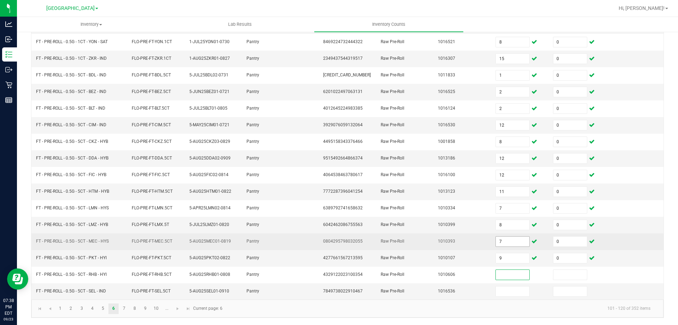
click at [504, 239] on input "7" at bounding box center [513, 241] width 34 height 10
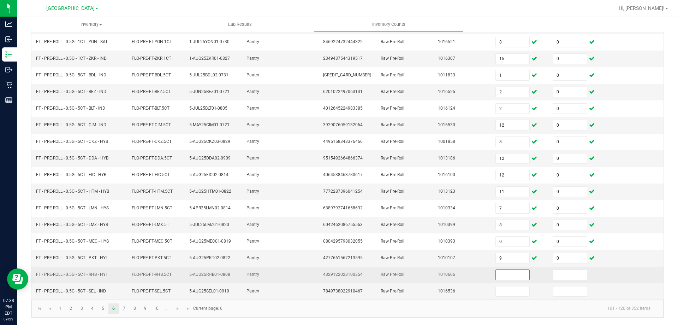
click at [506, 273] on input at bounding box center [513, 274] width 34 height 10
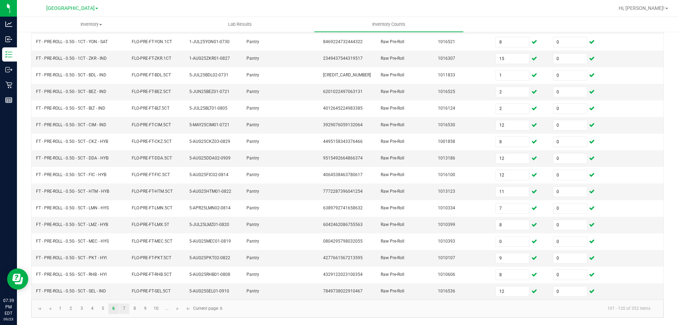
click at [126, 309] on link "7" at bounding box center [124, 308] width 10 height 11
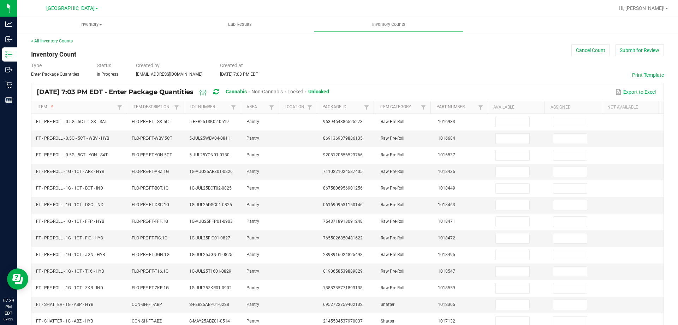
scroll to position [0, 0]
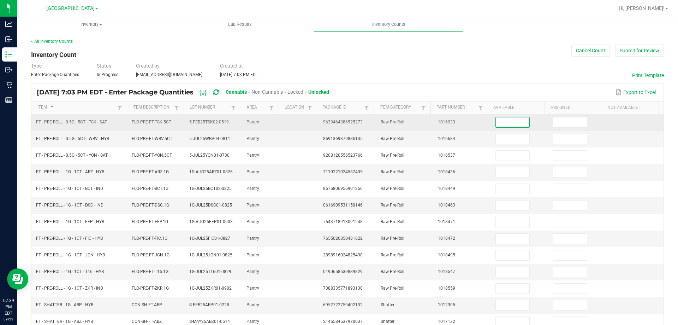
click at [515, 122] on input at bounding box center [513, 122] width 34 height 10
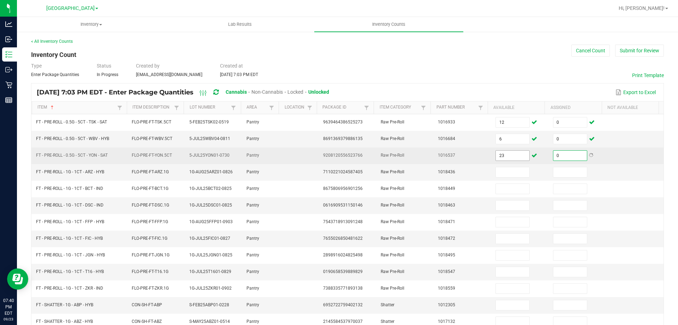
click at [508, 157] on input "23" at bounding box center [513, 155] width 34 height 10
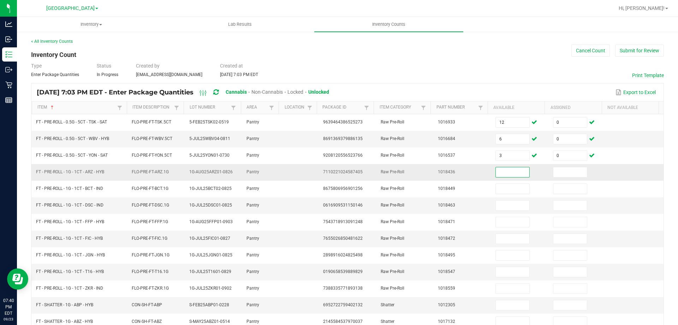
click at [503, 173] on input at bounding box center [513, 172] width 34 height 10
click at [504, 173] on input at bounding box center [513, 172] width 34 height 10
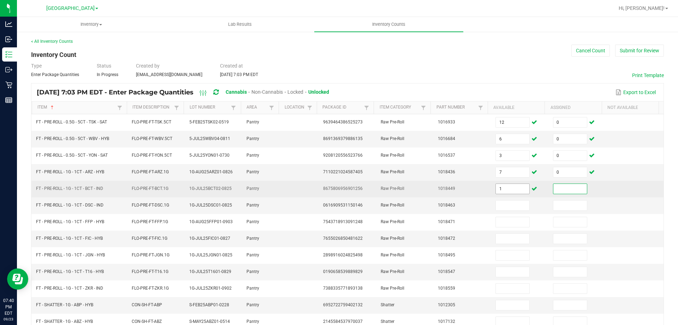
click at [510, 188] on input "1" at bounding box center [513, 189] width 34 height 10
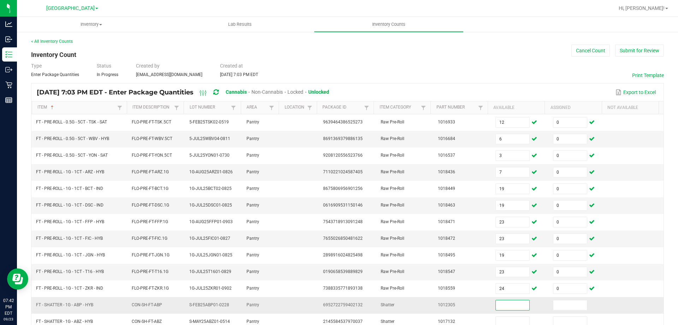
click at [499, 308] on input at bounding box center [513, 305] width 34 height 10
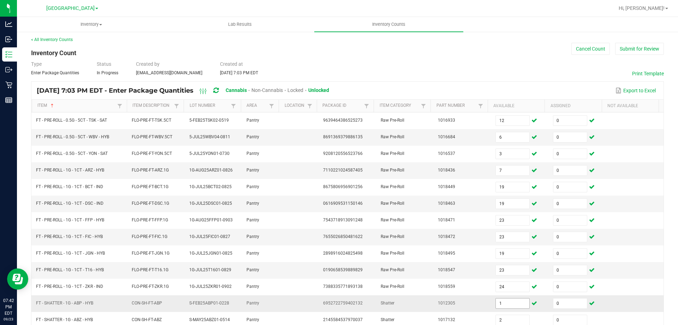
scroll to position [147, 0]
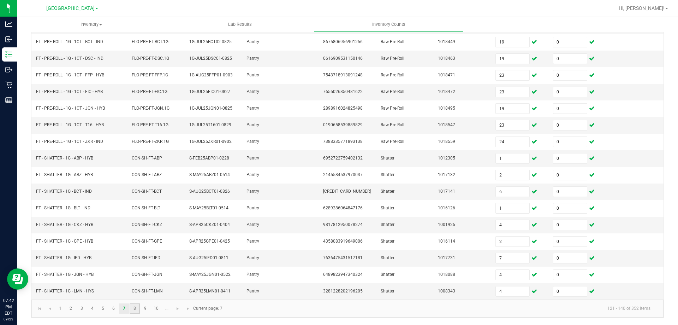
click at [137, 310] on link "8" at bounding box center [135, 308] width 10 height 11
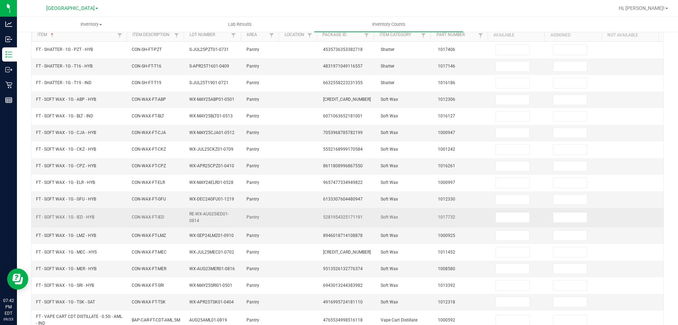
scroll to position [0, 0]
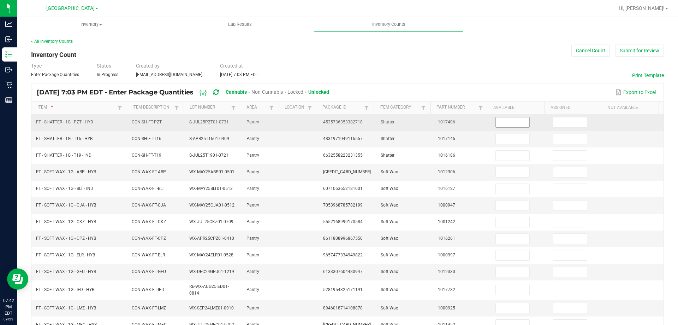
click at [499, 119] on input at bounding box center [513, 122] width 34 height 10
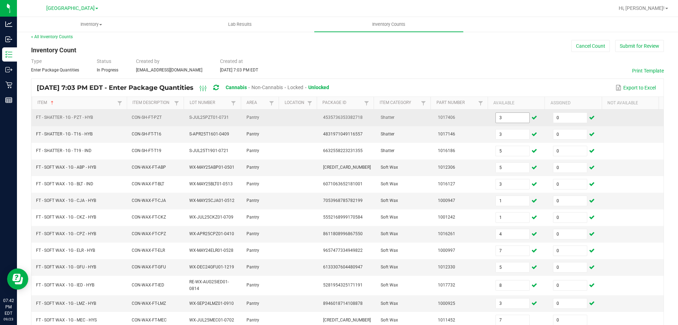
scroll to position [161, 0]
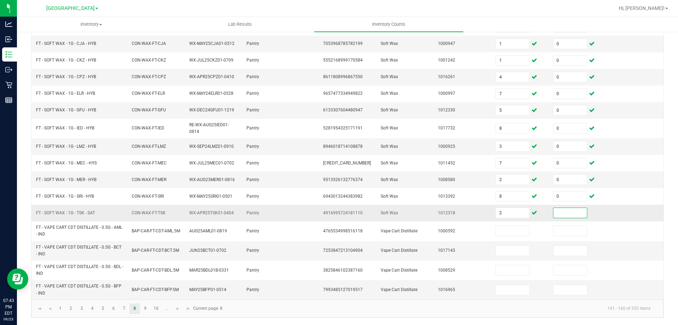
click at [568, 214] on input at bounding box center [570, 213] width 34 height 10
click at [147, 310] on link "9" at bounding box center [145, 308] width 10 height 11
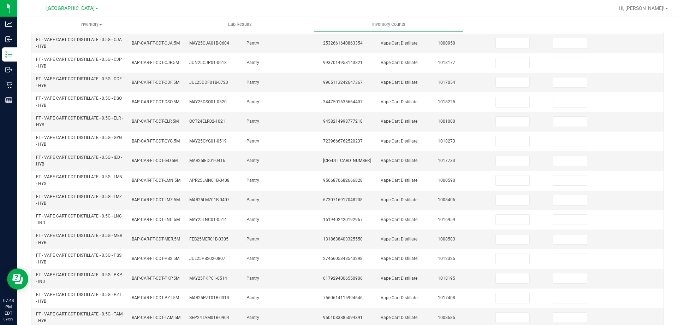
scroll to position [0, 0]
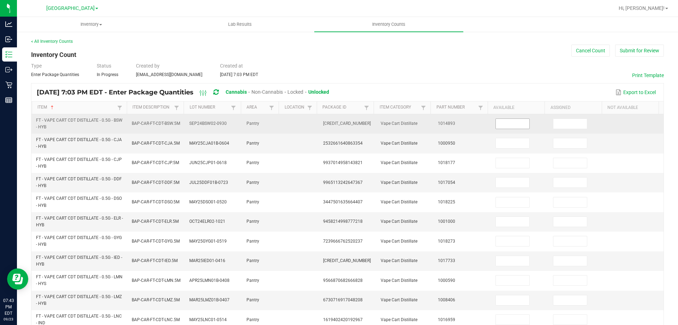
click at [515, 128] on input at bounding box center [513, 124] width 34 height 10
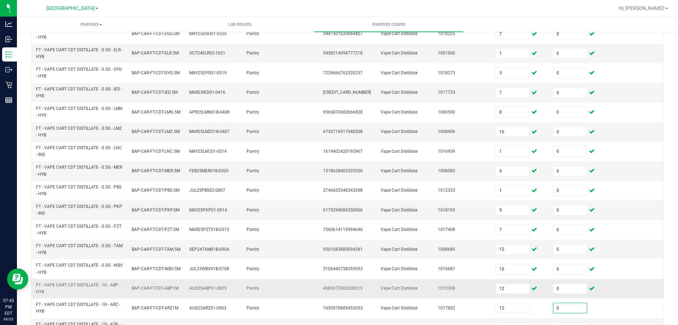
scroll to position [176, 0]
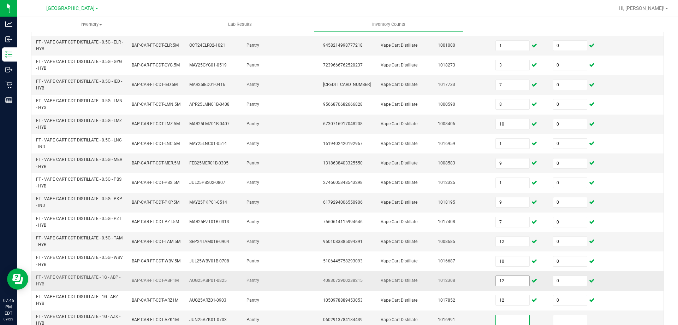
click at [515, 282] on input "12" at bounding box center [513, 280] width 34 height 10
click at [501, 279] on input "12" at bounding box center [513, 280] width 34 height 10
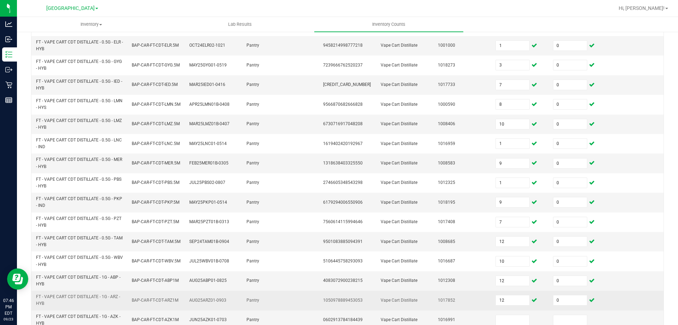
click at [503, 293] on td "12" at bounding box center [520, 299] width 58 height 19
click at [505, 296] on input "12" at bounding box center [513, 300] width 34 height 10
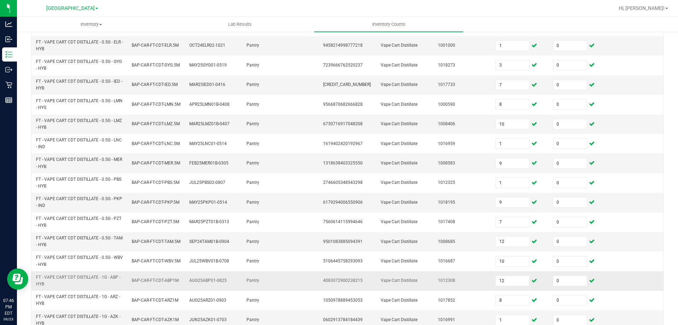
drag, startPoint x: 459, startPoint y: 280, endPoint x: 451, endPoint y: 278, distance: 8.2
click at [454, 278] on td "1012308" at bounding box center [463, 280] width 58 height 19
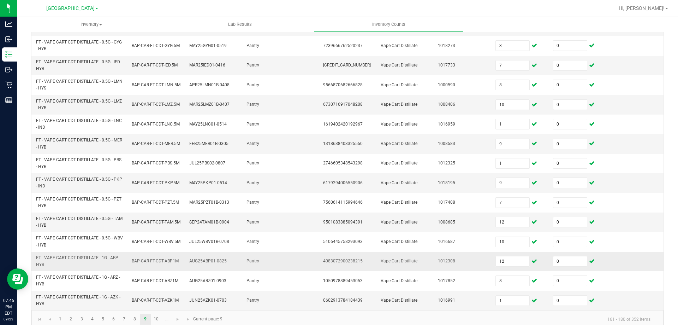
scroll to position [206, 0]
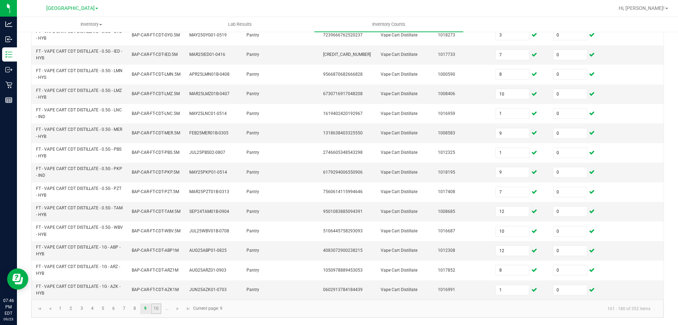
click at [158, 311] on link "10" at bounding box center [156, 308] width 10 height 11
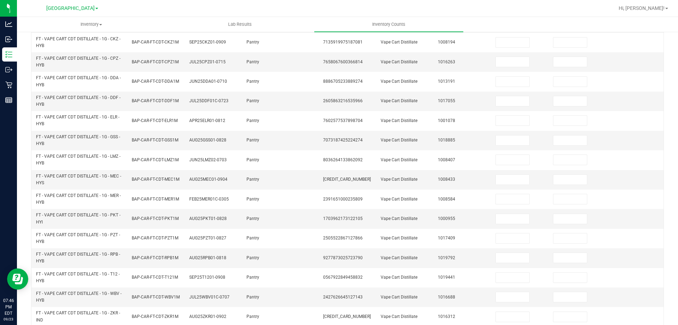
scroll to position [0, 0]
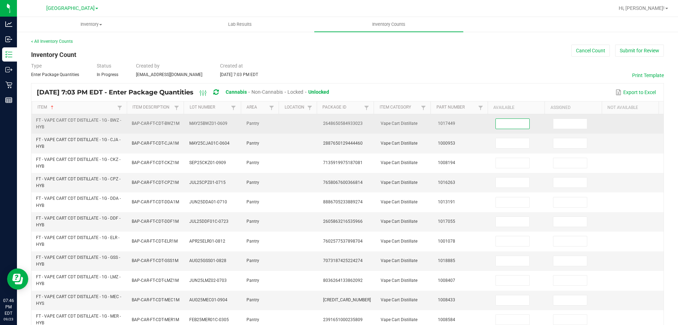
click at [498, 122] on input at bounding box center [513, 124] width 34 height 10
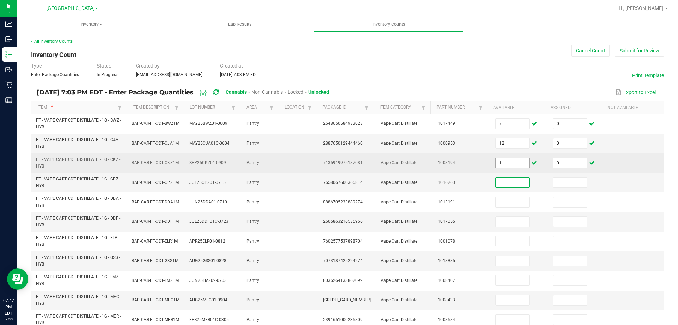
click at [501, 160] on input "1" at bounding box center [513, 163] width 34 height 10
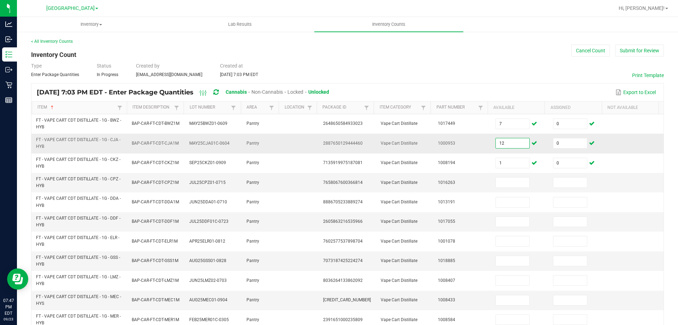
click at [506, 142] on input "12" at bounding box center [513, 143] width 34 height 10
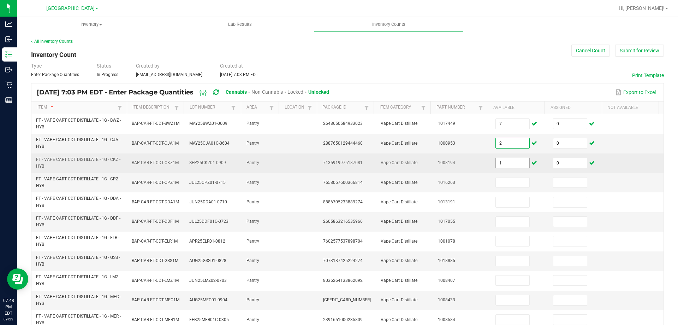
click at [510, 161] on input "1" at bounding box center [513, 163] width 34 height 10
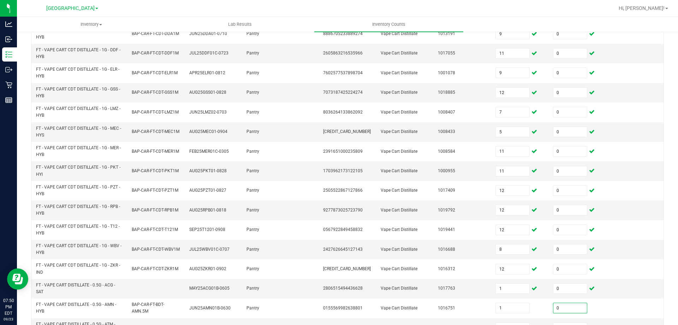
scroll to position [176, 0]
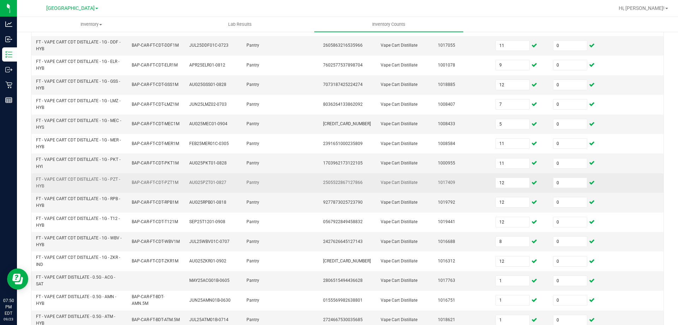
click at [402, 180] on span "Vape Cart Distillate" at bounding box center [399, 182] width 37 height 5
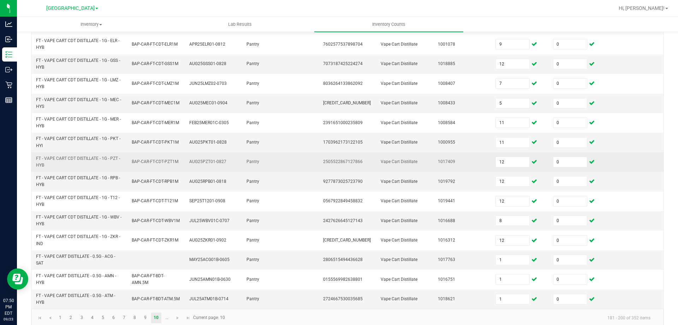
scroll to position [206, 0]
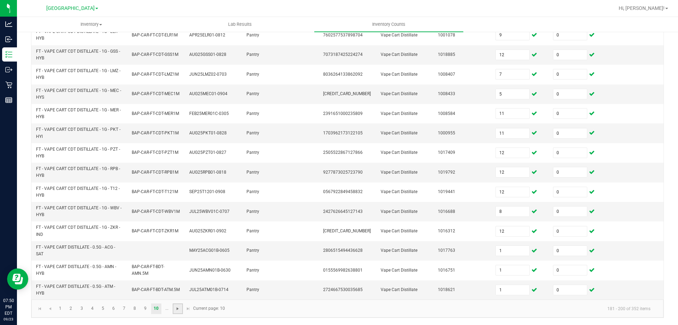
click at [177, 310] on span "Go to the next page" at bounding box center [178, 309] width 6 height 6
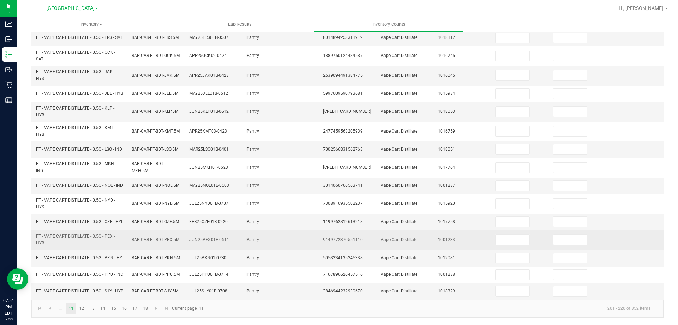
click at [457, 236] on td "1001233" at bounding box center [463, 239] width 58 height 19
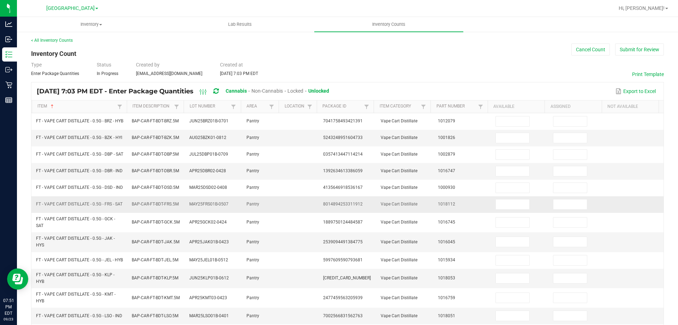
scroll to position [0, 0]
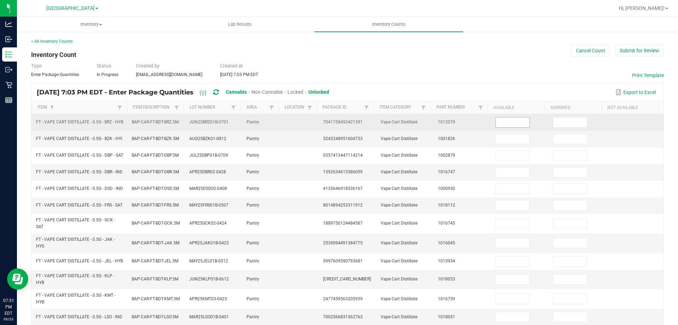
click at [505, 123] on input at bounding box center [513, 122] width 34 height 10
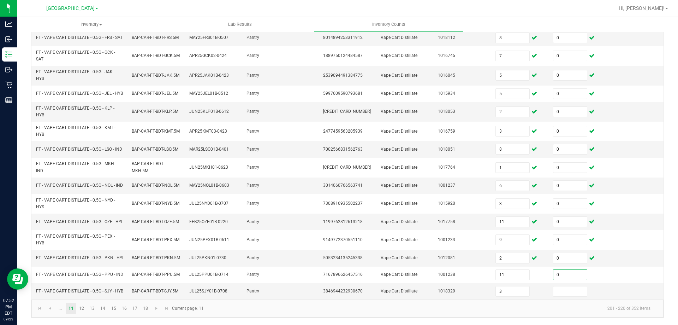
scroll to position [176, 0]
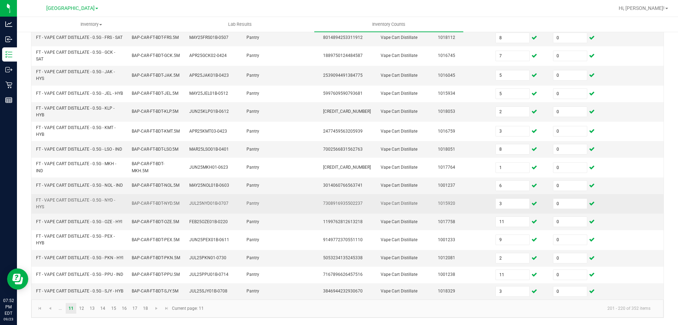
click at [437, 213] on td "1015920" at bounding box center [463, 203] width 58 height 19
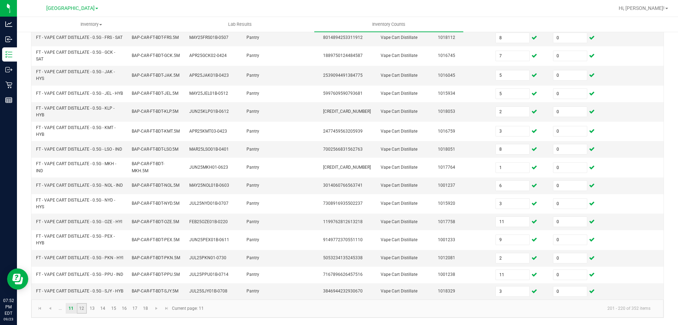
click at [83, 310] on link "12" at bounding box center [82, 308] width 10 height 11
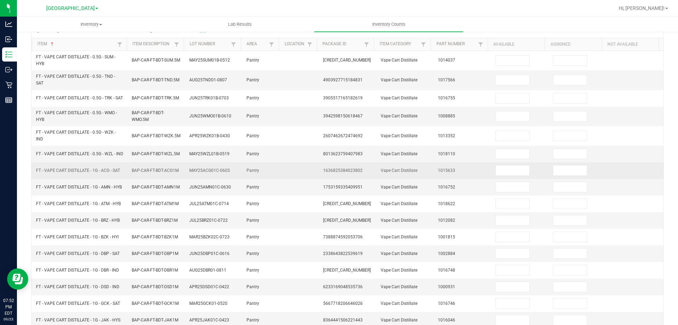
scroll to position [0, 0]
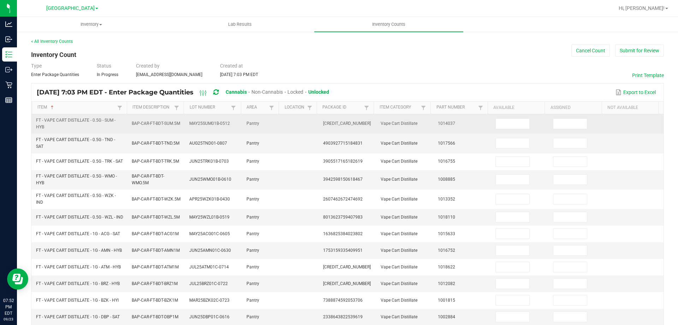
click at [512, 129] on td at bounding box center [520, 123] width 58 height 19
click at [511, 125] on input at bounding box center [513, 124] width 34 height 10
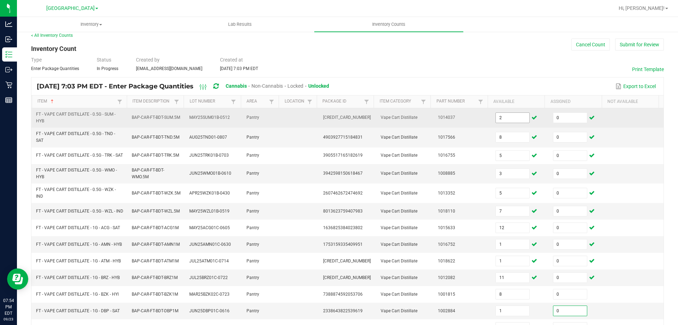
scroll to position [167, 0]
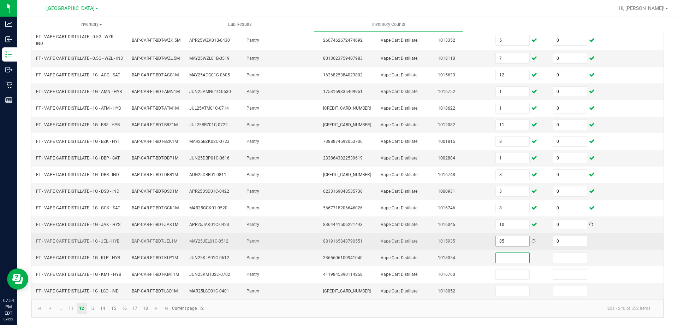
click at [499, 242] on input "85" at bounding box center [513, 241] width 34 height 10
drag, startPoint x: 306, startPoint y: 249, endPoint x: 304, endPoint y: 241, distance: 8.7
click at [304, 241] on td at bounding box center [300, 241] width 38 height 17
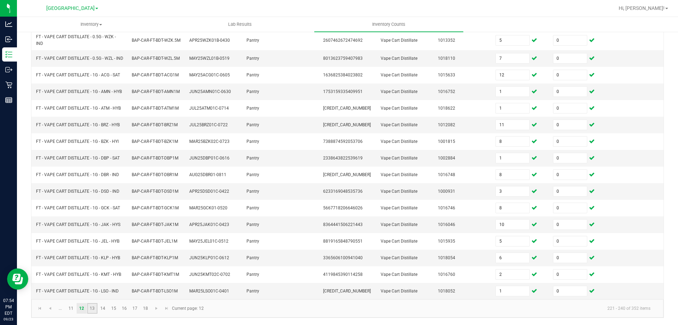
click at [91, 307] on link "13" at bounding box center [92, 308] width 10 height 11
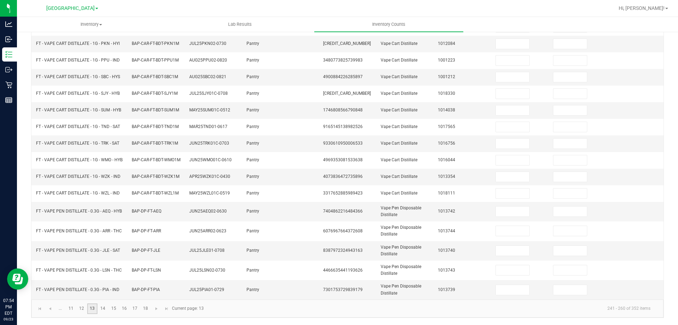
scroll to position [0, 0]
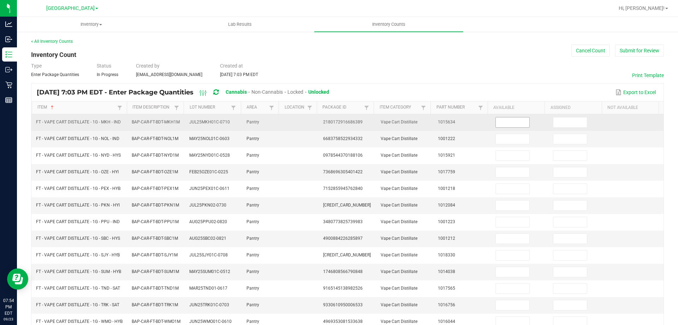
click at [506, 124] on input at bounding box center [513, 122] width 34 height 10
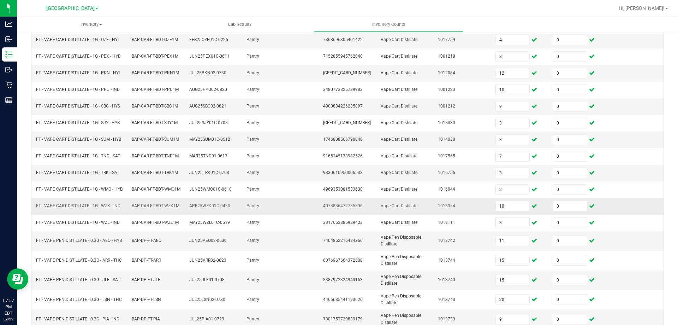
scroll to position [167, 0]
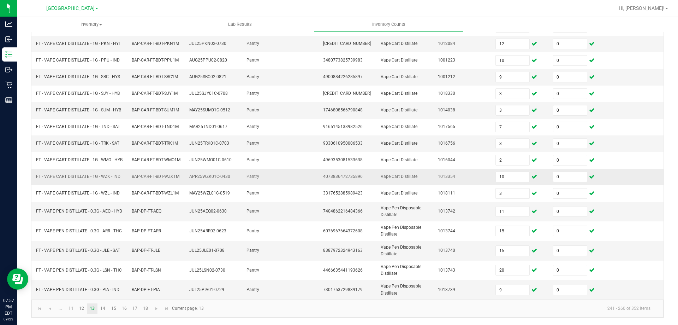
click at [173, 211] on td "BAP-DP-FT-AEQ" at bounding box center [157, 211] width 58 height 19
click at [106, 310] on link "14" at bounding box center [103, 308] width 10 height 11
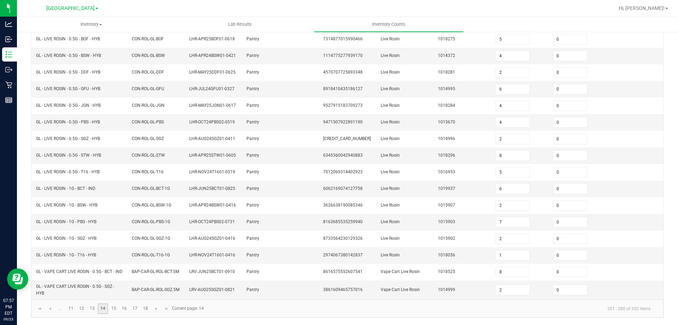
scroll to position [0, 0]
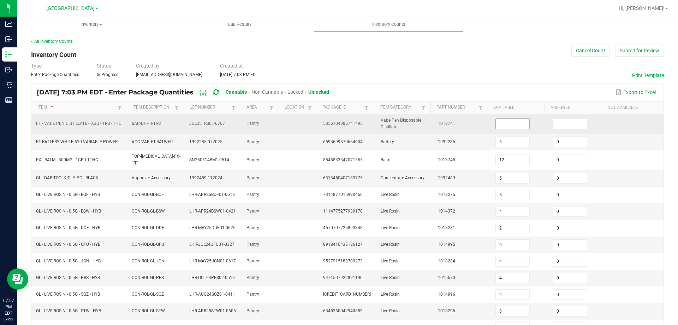
click at [517, 123] on input at bounding box center [513, 124] width 34 height 10
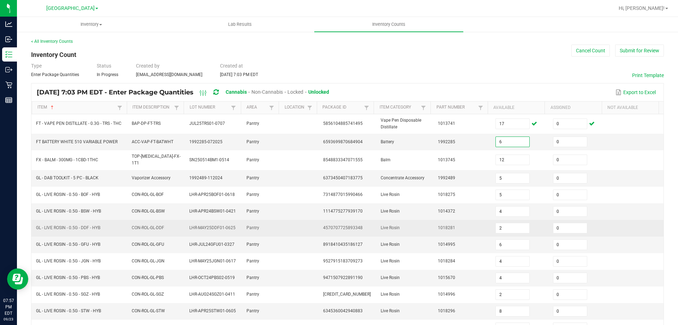
click at [414, 220] on td "Live Rosin" at bounding box center [406, 228] width 58 height 17
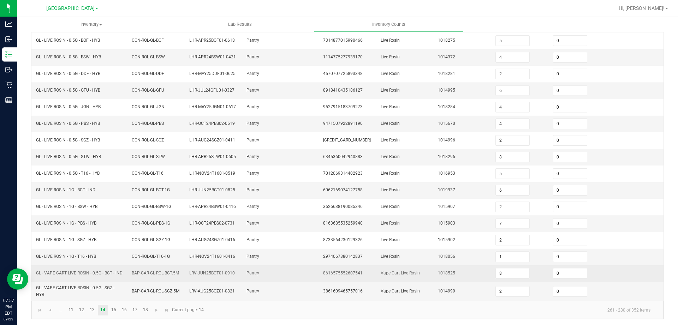
scroll to position [155, 0]
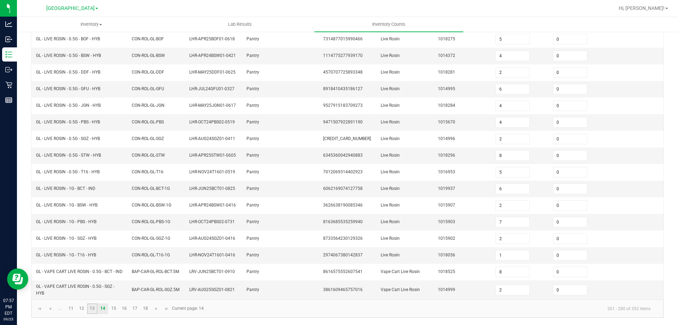
click at [91, 312] on link "13" at bounding box center [92, 308] width 10 height 11
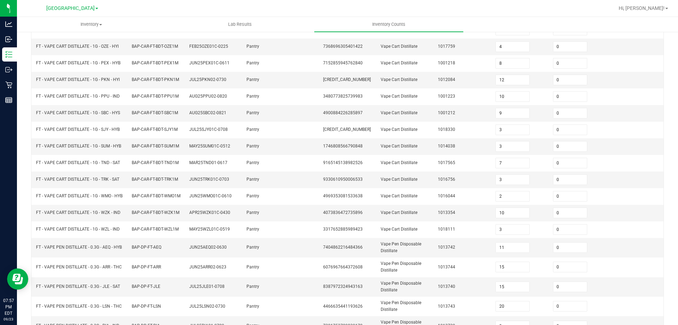
scroll to position [167, 0]
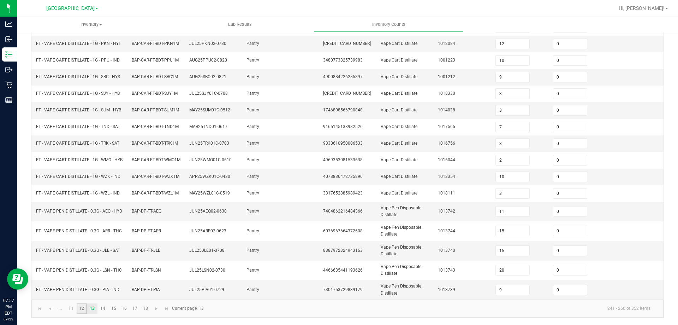
click at [84, 312] on link "12" at bounding box center [82, 308] width 10 height 11
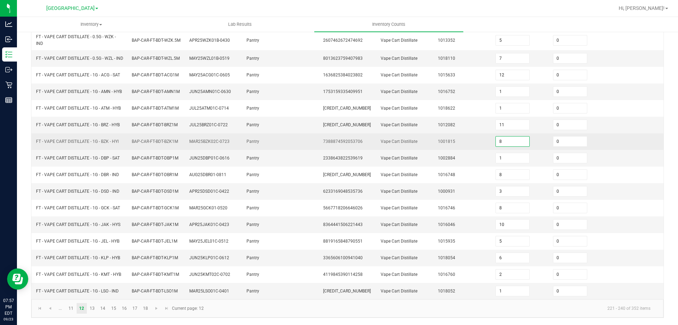
click at [517, 141] on input "8" at bounding box center [513, 141] width 34 height 10
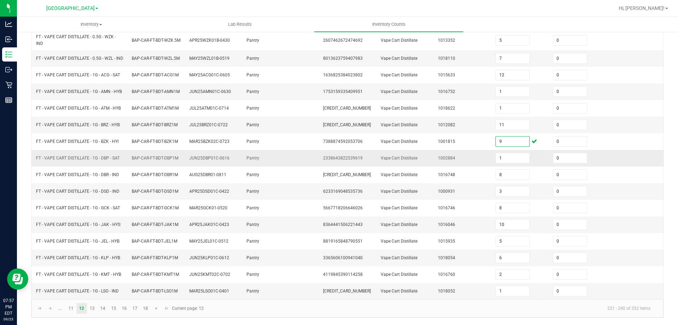
click at [197, 164] on td "JUN25DBP01C-0616" at bounding box center [214, 158] width 58 height 17
click at [44, 307] on link at bounding box center [40, 308] width 10 height 11
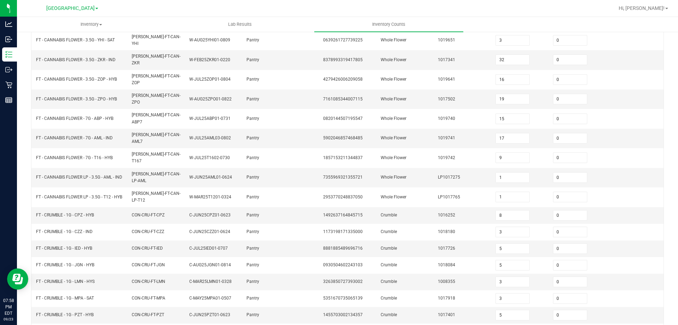
scroll to position [153, 0]
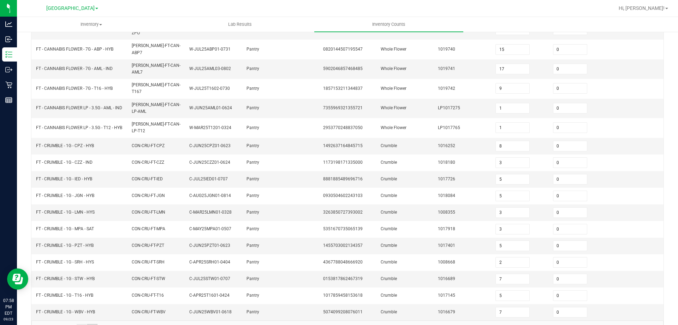
click at [95, 324] on link "4" at bounding box center [92, 329] width 10 height 11
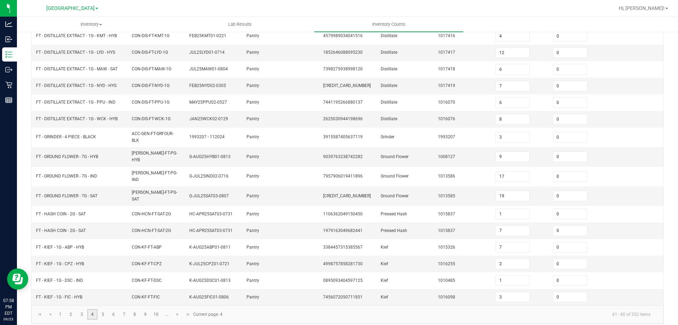
scroll to position [150, 0]
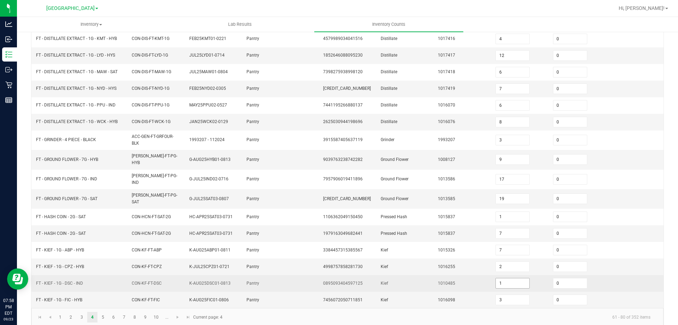
click at [497, 278] on input "1" at bounding box center [513, 283] width 34 height 10
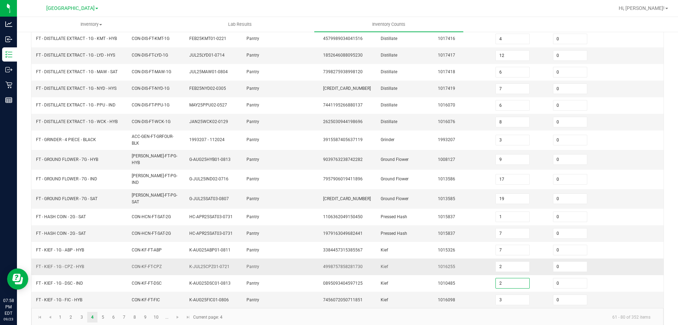
click at [379, 265] on td "Kief" at bounding box center [406, 266] width 58 height 17
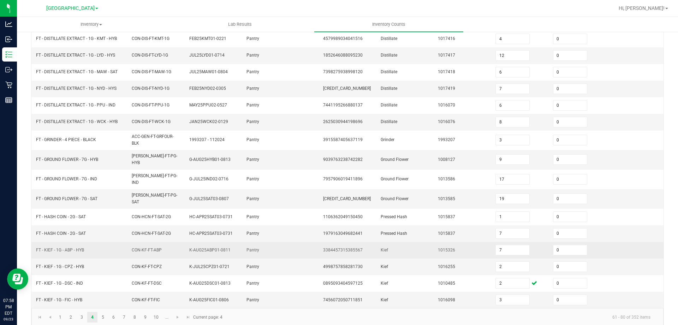
click at [390, 242] on td "Kief" at bounding box center [406, 250] width 58 height 17
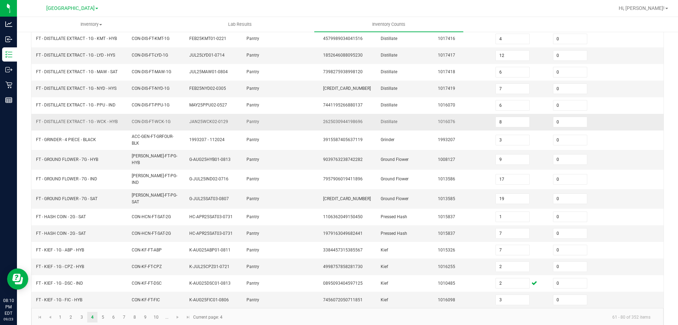
click at [191, 121] on span "JAN25WCK02-0129" at bounding box center [208, 121] width 39 height 5
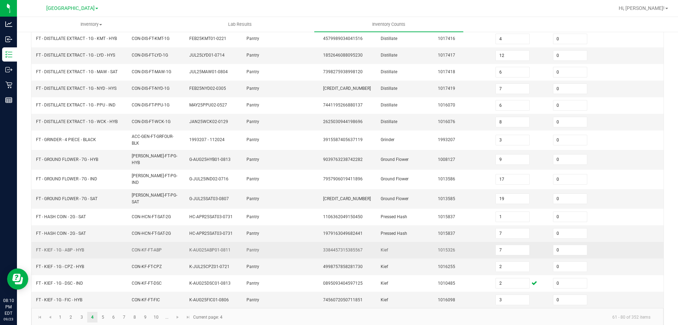
click at [165, 242] on td "CON-KF-FT-ABP" at bounding box center [157, 250] width 58 height 17
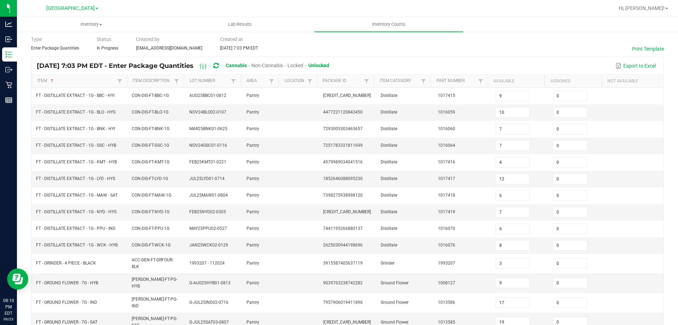
scroll to position [8, 0]
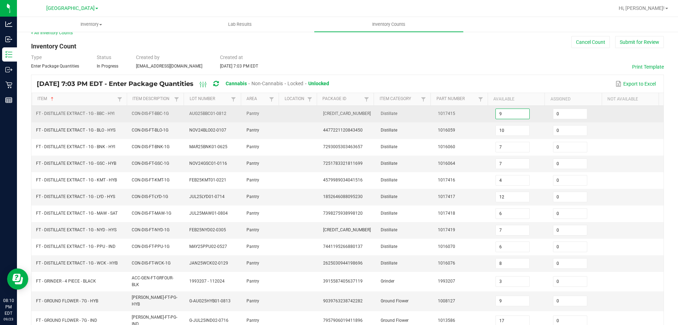
click at [496, 113] on input "9" at bounding box center [513, 114] width 34 height 10
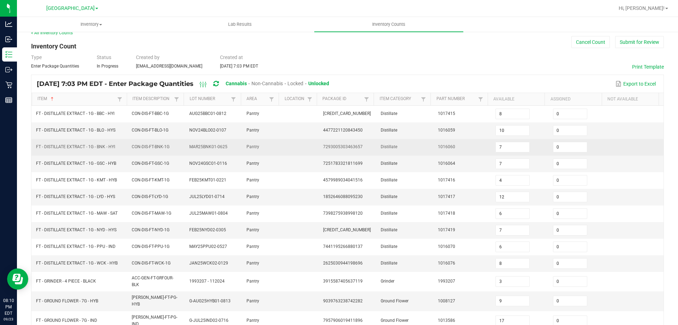
click at [386, 149] on td "Distillate" at bounding box center [406, 147] width 58 height 17
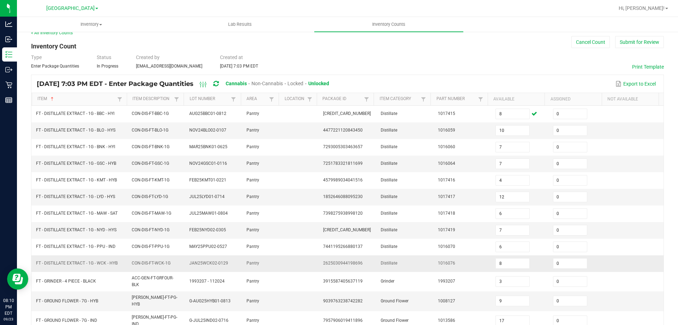
scroll to position [150, 0]
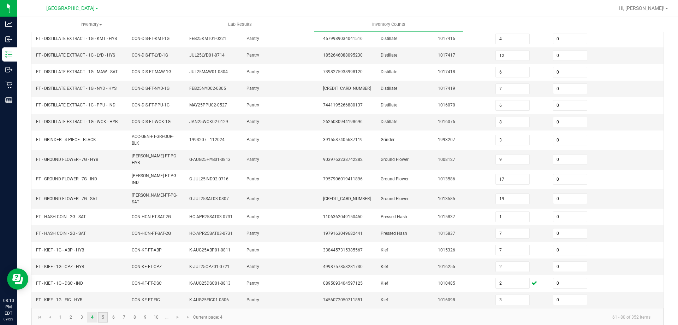
click at [101, 312] on link "5" at bounding box center [103, 317] width 10 height 11
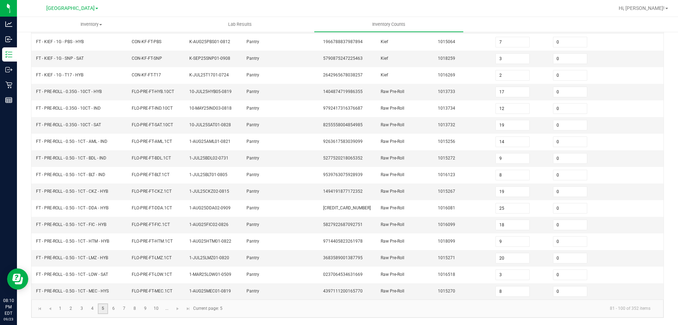
scroll to position [147, 0]
click at [116, 307] on link "6" at bounding box center [113, 308] width 10 height 11
click at [516, 259] on input "9" at bounding box center [513, 258] width 34 height 10
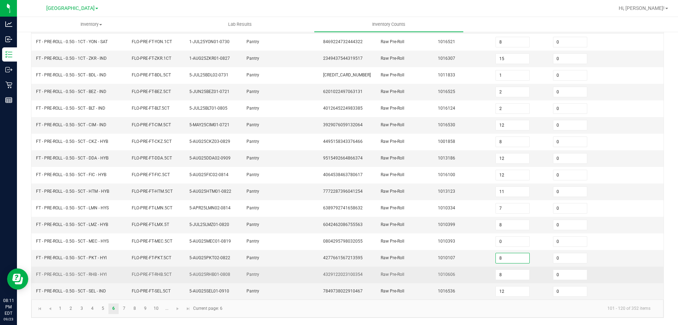
click at [423, 270] on td "Raw Pre-Roll" at bounding box center [406, 274] width 58 height 17
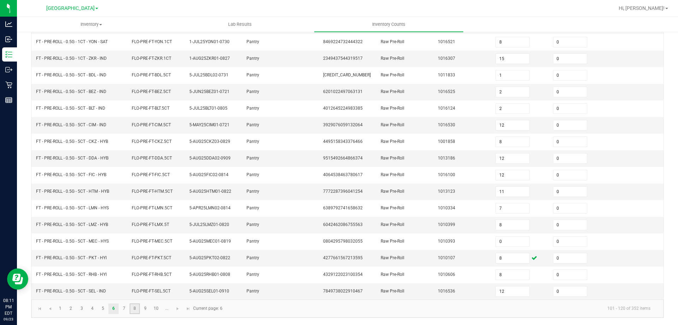
click at [134, 310] on link "8" at bounding box center [135, 308] width 10 height 11
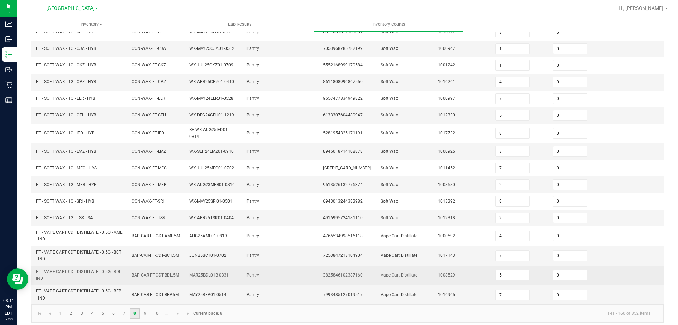
scroll to position [161, 0]
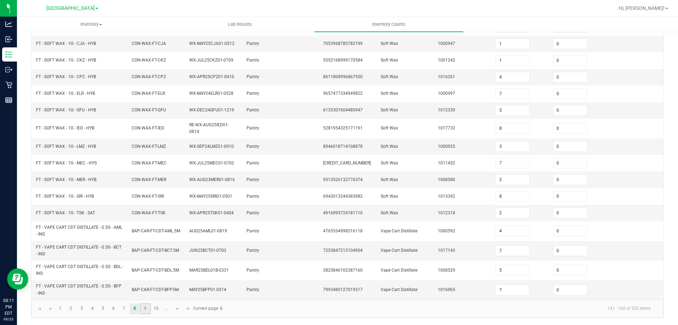
click at [147, 309] on link "9" at bounding box center [145, 308] width 10 height 11
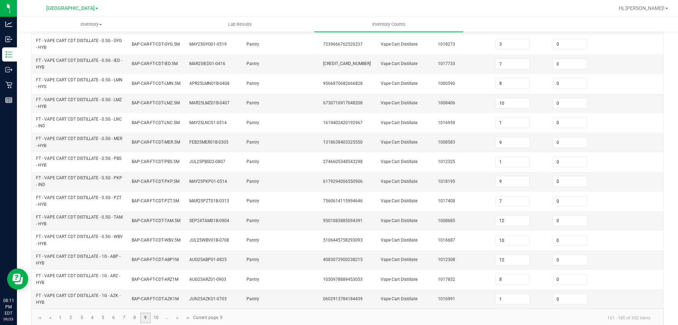
scroll to position [206, 0]
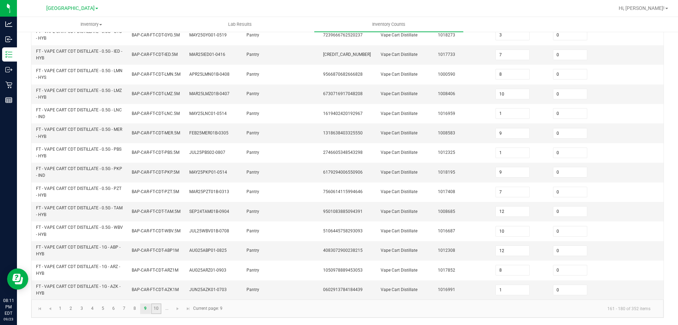
click at [154, 307] on link "10" at bounding box center [156, 308] width 10 height 11
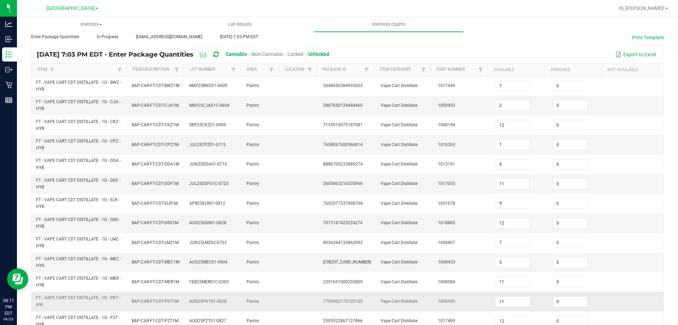
scroll to position [29, 0]
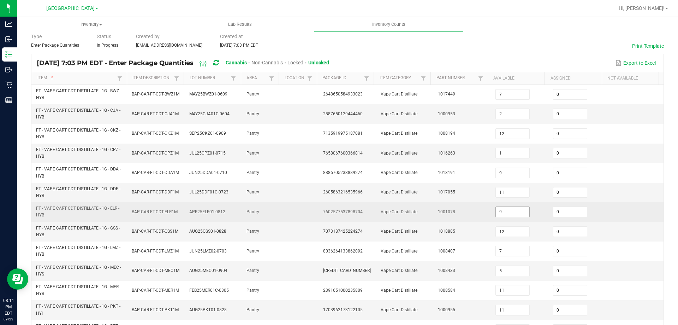
click at [498, 216] on input "9" at bounding box center [513, 212] width 34 height 10
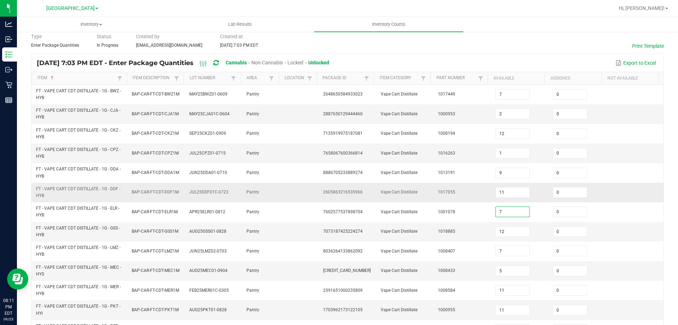
click at [379, 195] on td "Vape Cart Distillate" at bounding box center [406, 192] width 58 height 19
click at [653, 9] on span "Hi, [PERSON_NAME]!" at bounding box center [642, 8] width 46 height 6
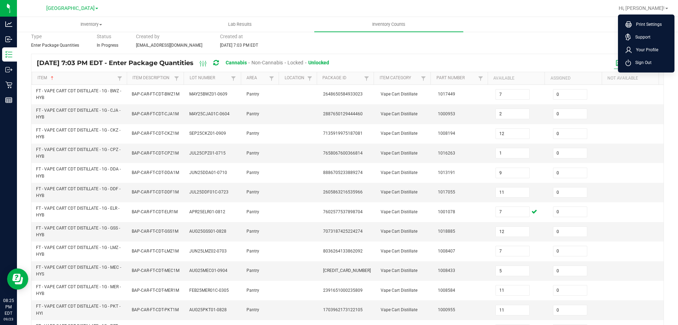
click at [646, 65] on span "Sign Out" at bounding box center [641, 62] width 20 height 7
